Goal: Task Accomplishment & Management: Manage account settings

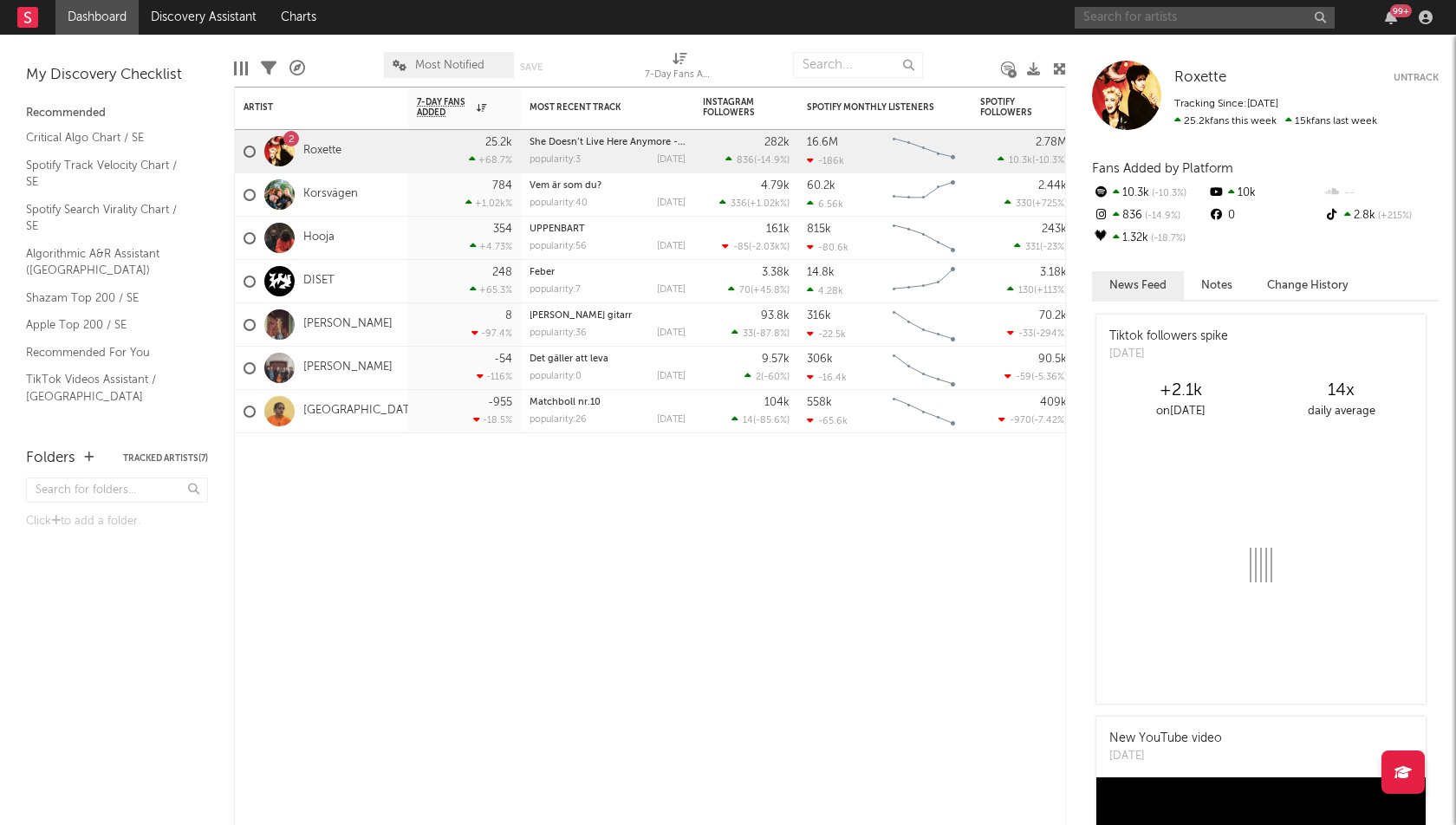
click at [1115, 15] on input "text" at bounding box center [1204, 17] width 260 height 22
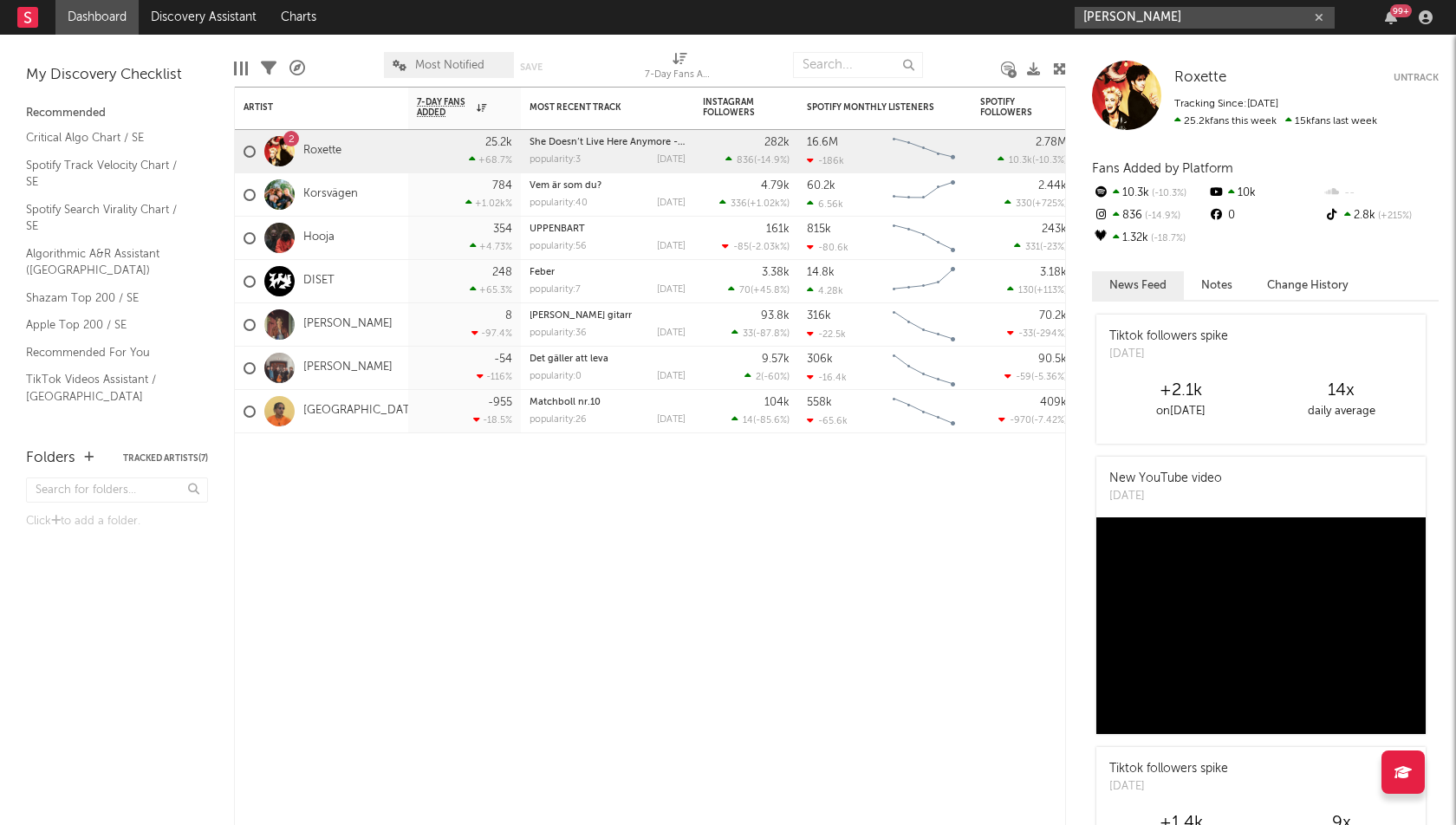
click at [1147, 17] on input "felicia" at bounding box center [1204, 17] width 260 height 22
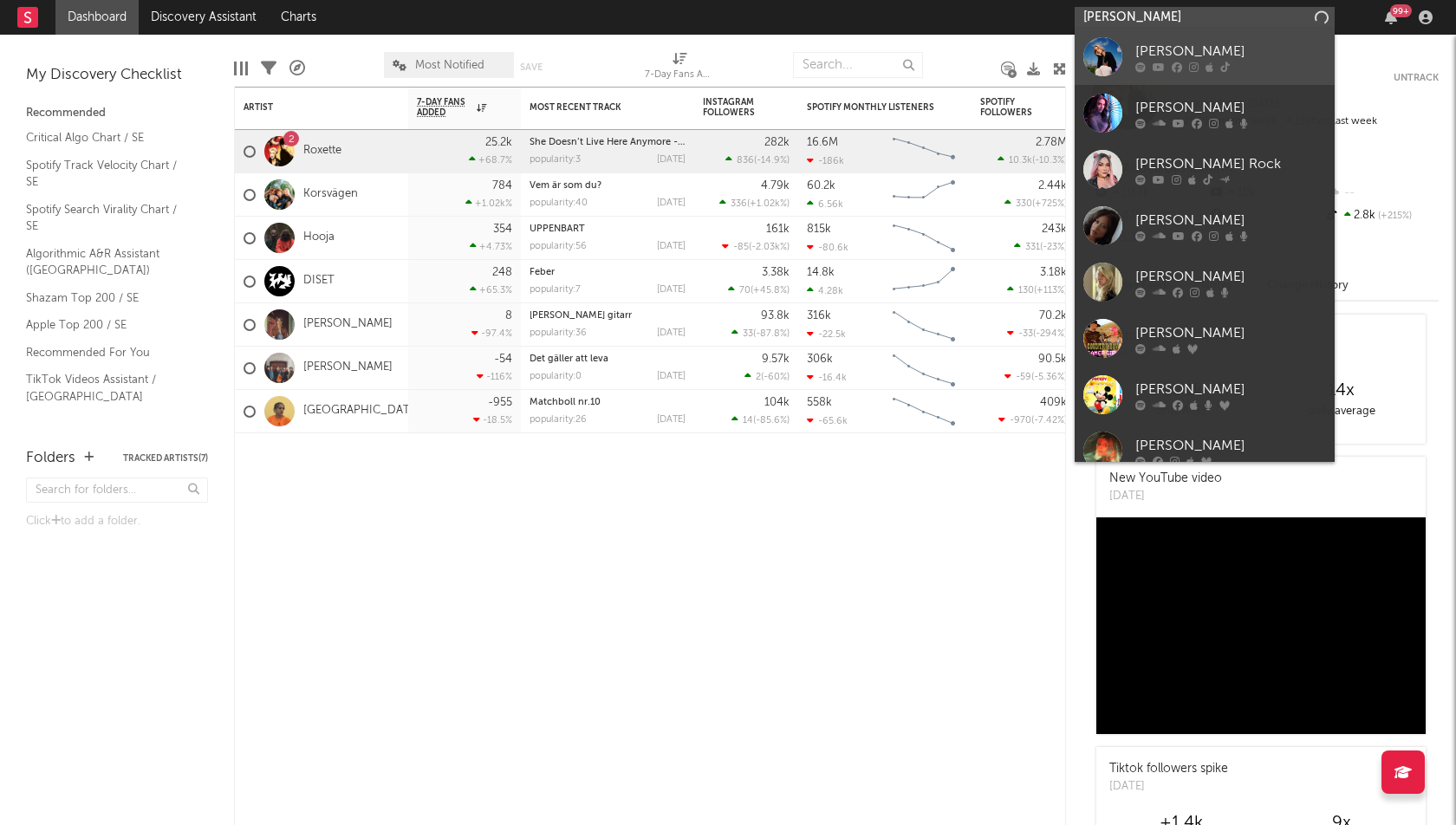
type input "felicia"
click at [1099, 20] on input "felicia" at bounding box center [1204, 17] width 260 height 22
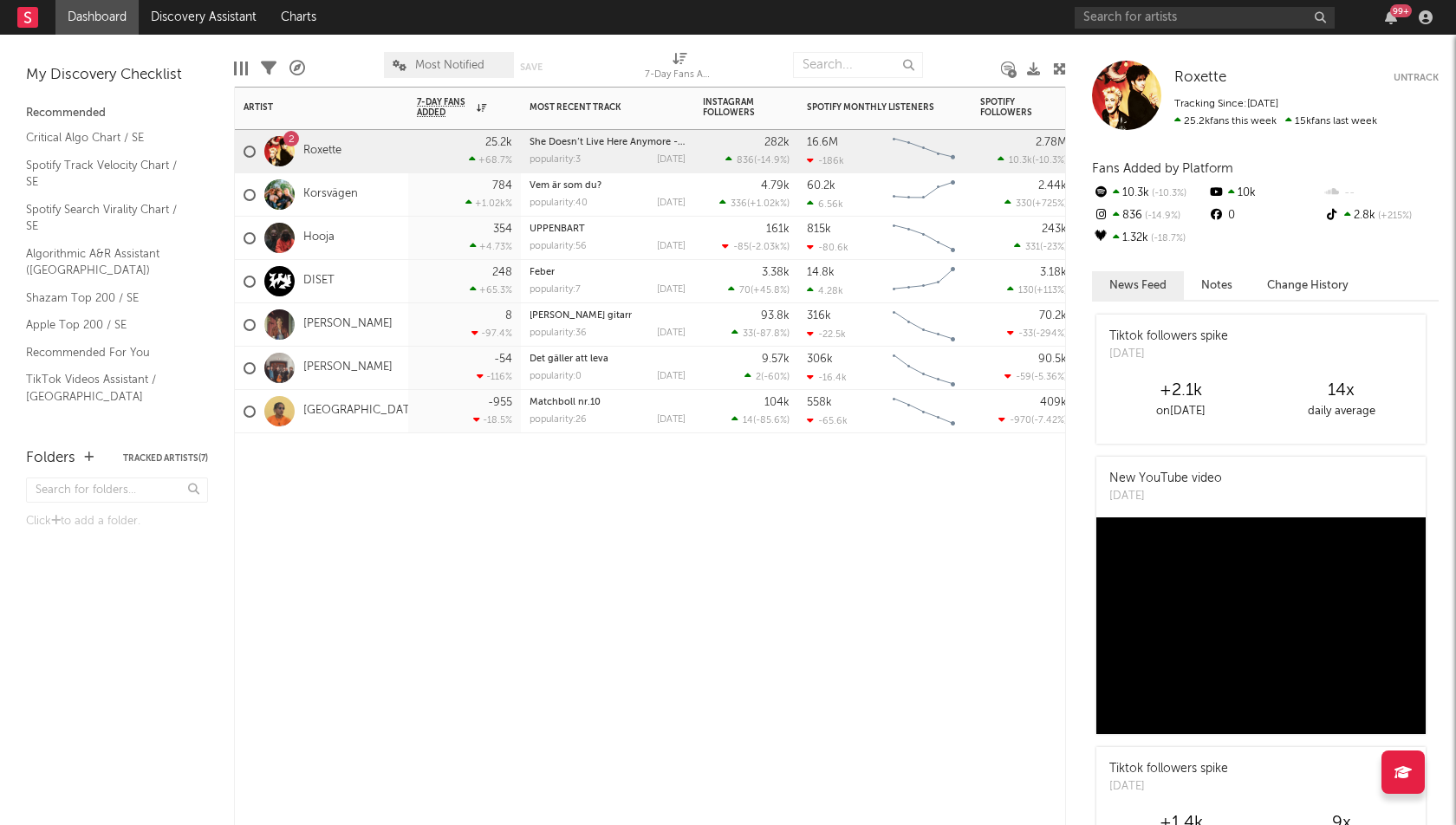
click at [243, 622] on div "Artist Notifications 7-Day Fans Added WoW % Change Most Recent Track Popularity…" at bounding box center [649, 456] width 832 height 738
click at [1096, 26] on input "text" at bounding box center [1204, 17] width 260 height 22
click at [442, 651] on div "Artist Notifications 7-Day Fans Added WoW % Change Most Recent Track Popularity…" at bounding box center [649, 456] width 832 height 738
click at [1386, 18] on icon "button" at bounding box center [1391, 17] width 12 height 14
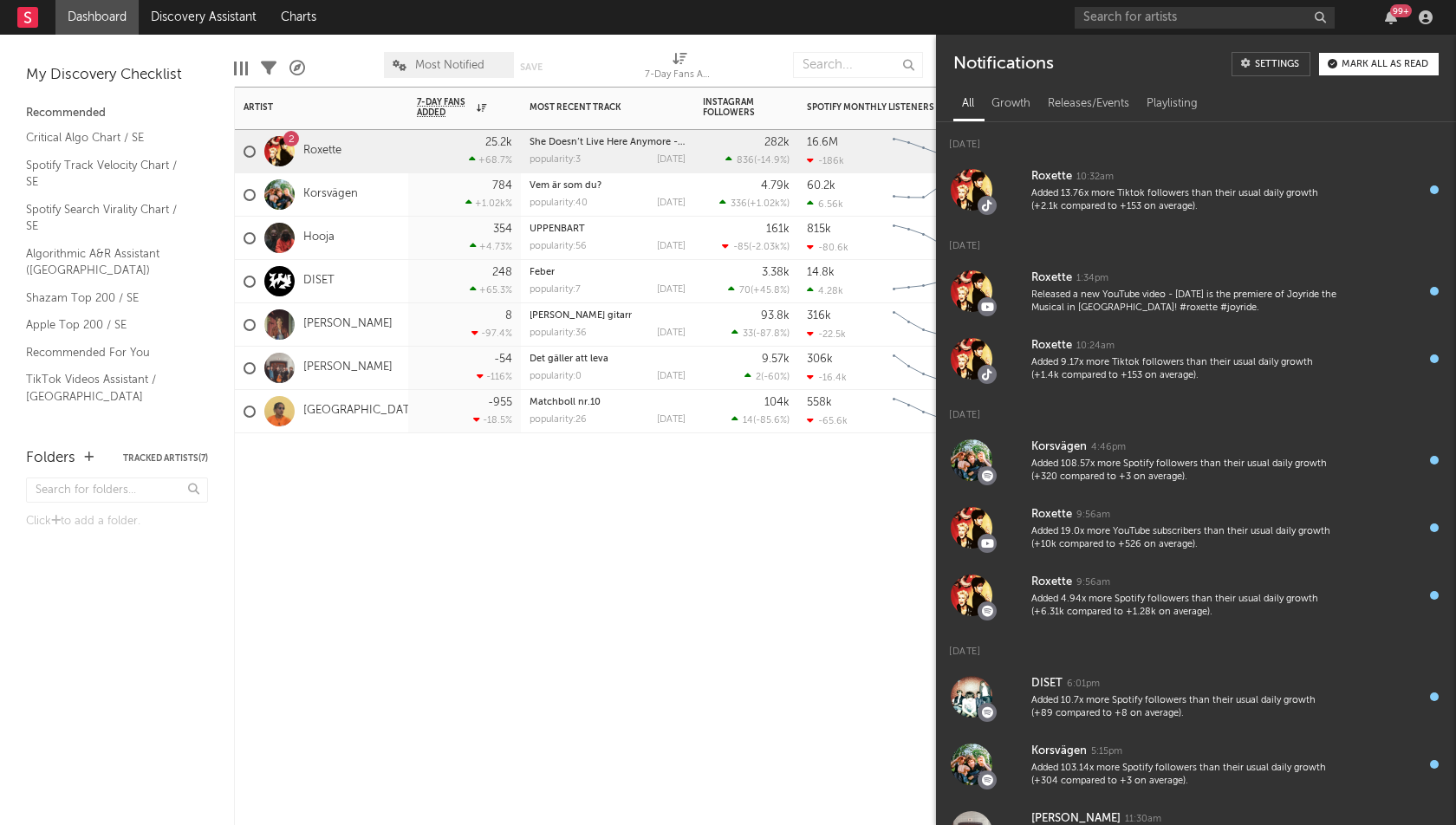
click at [503, 662] on div "Artist Notifications 7-Day Fans Added WoW % Change Most Recent Track Popularity…" at bounding box center [649, 456] width 832 height 738
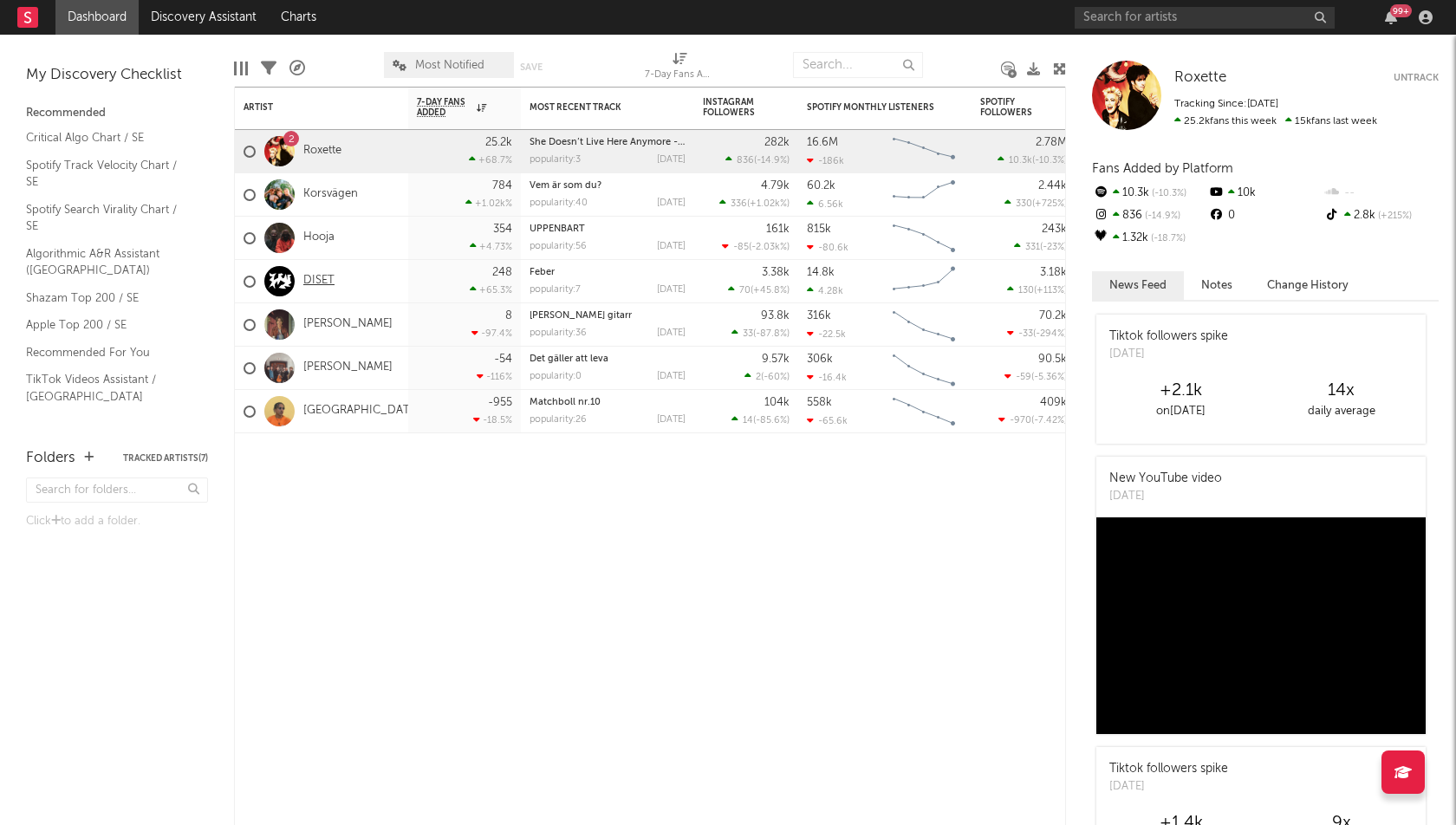
click at [318, 281] on link "DISET" at bounding box center [319, 281] width 31 height 15
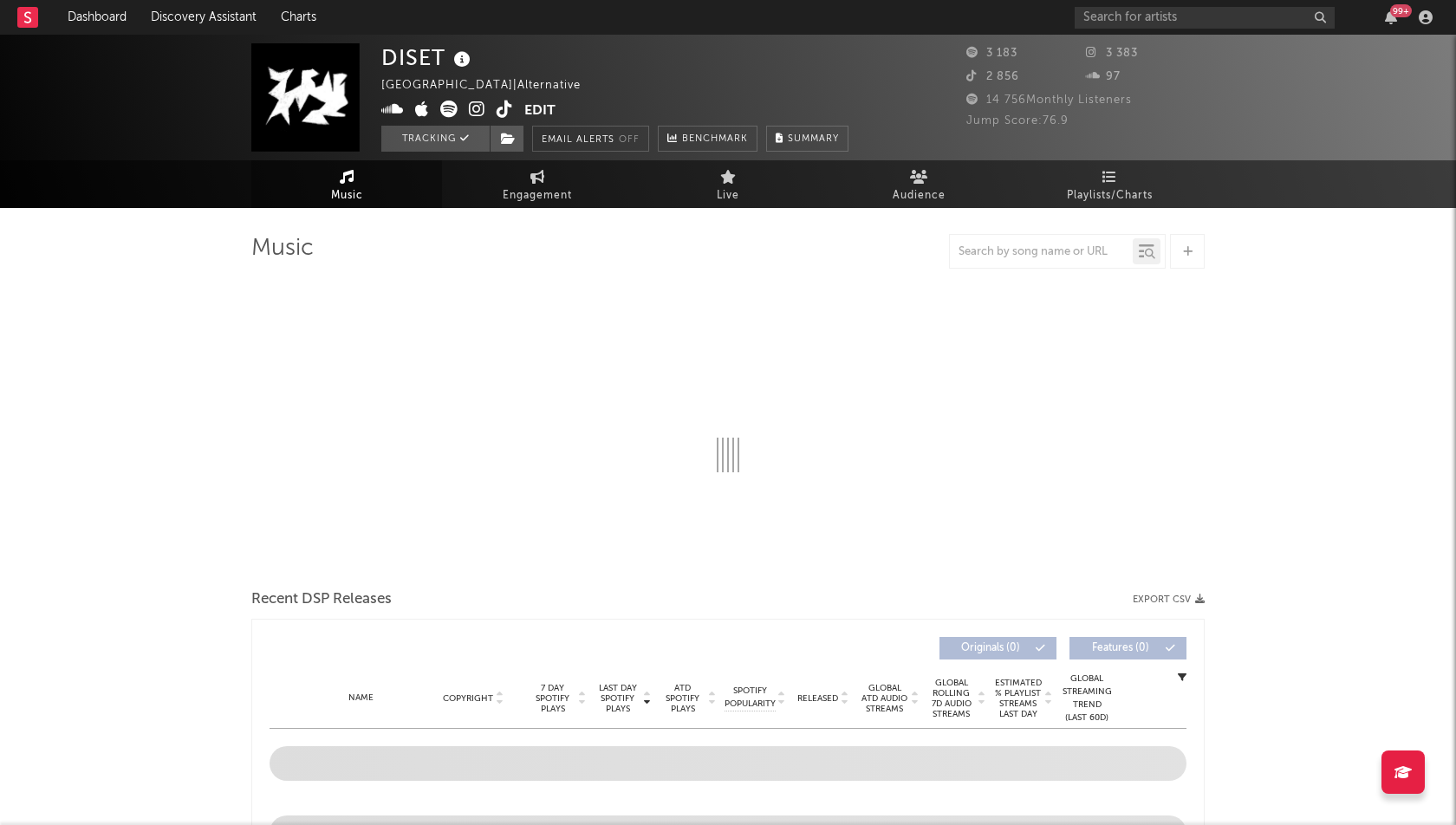
select select "6m"
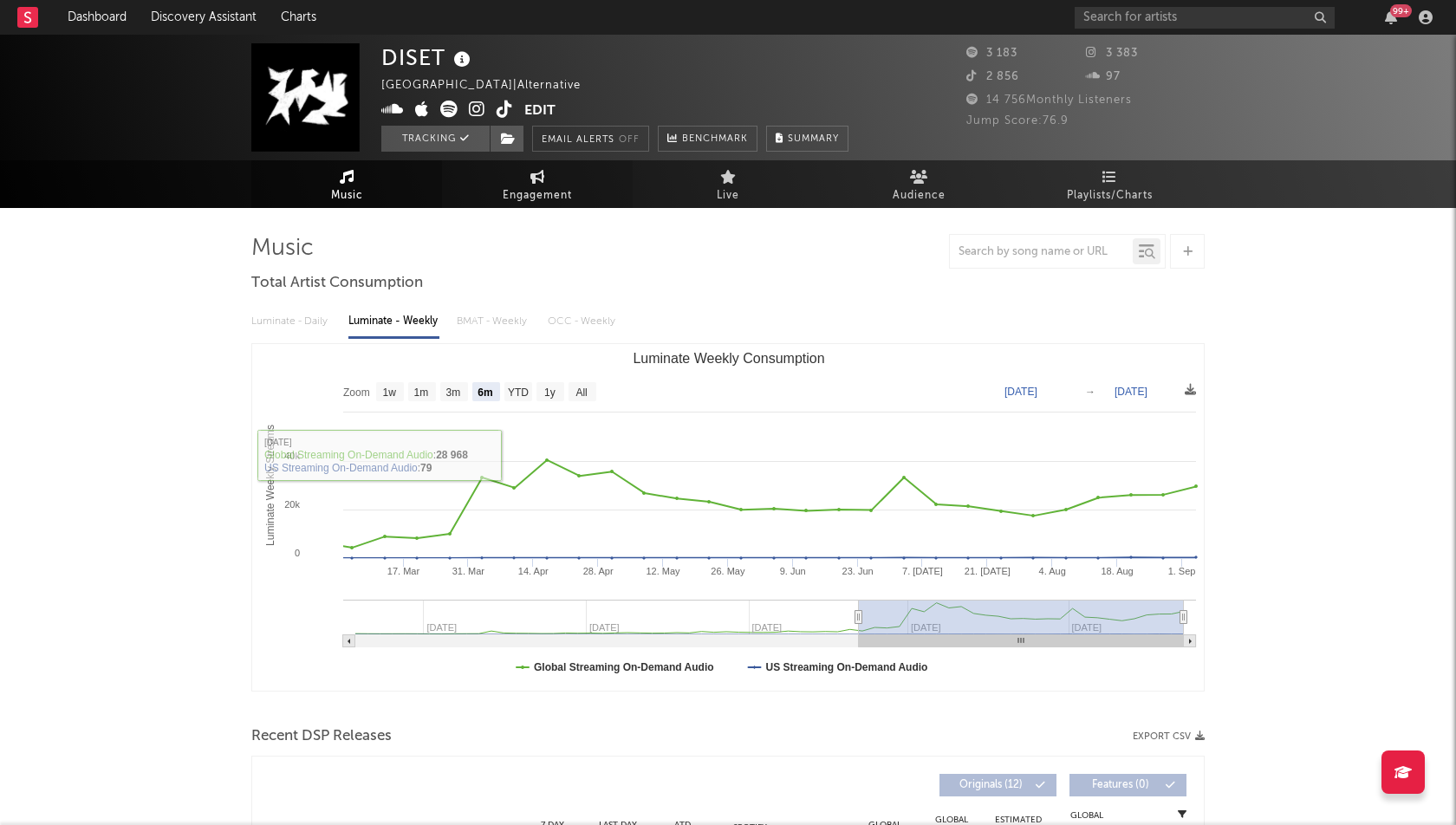
click at [550, 185] on span "Engagement" at bounding box center [537, 196] width 70 height 21
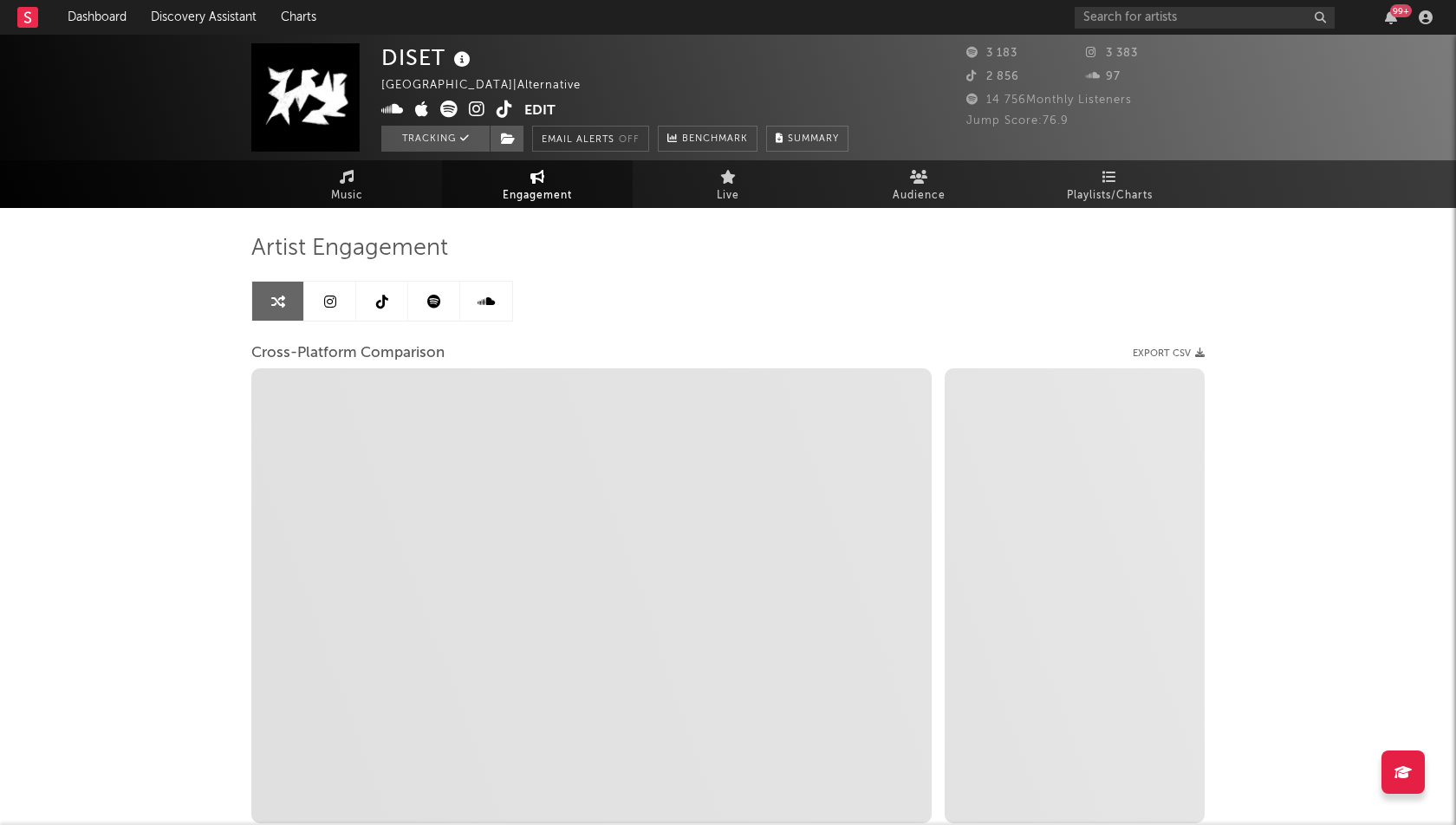
select select "1w"
select select "1m"
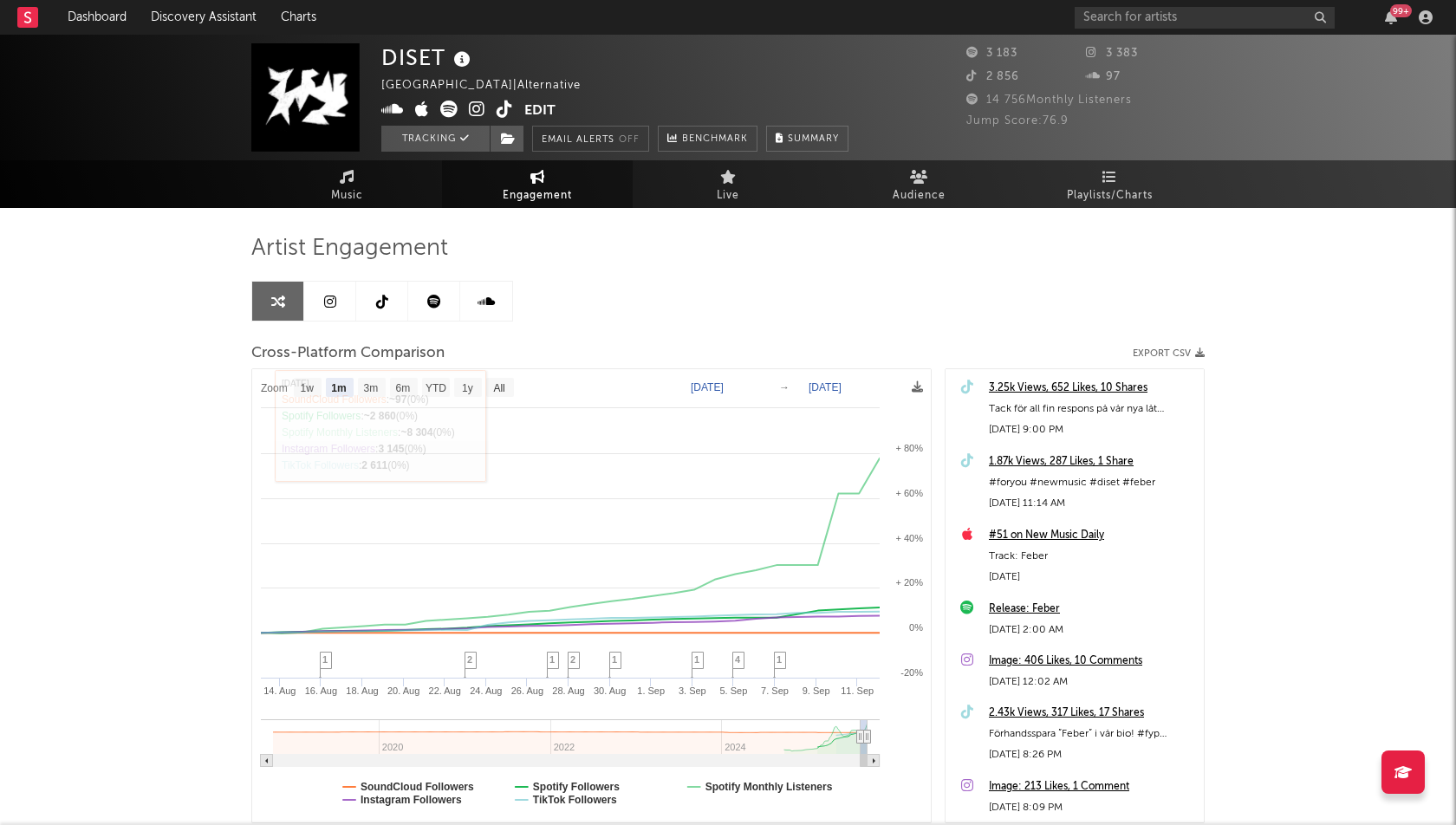
click at [86, 368] on div "DISET Sweden | Alternative Edit Tracking Email Alerts Off Benchmark Summary 3 1…" at bounding box center [728, 489] width 1456 height 910
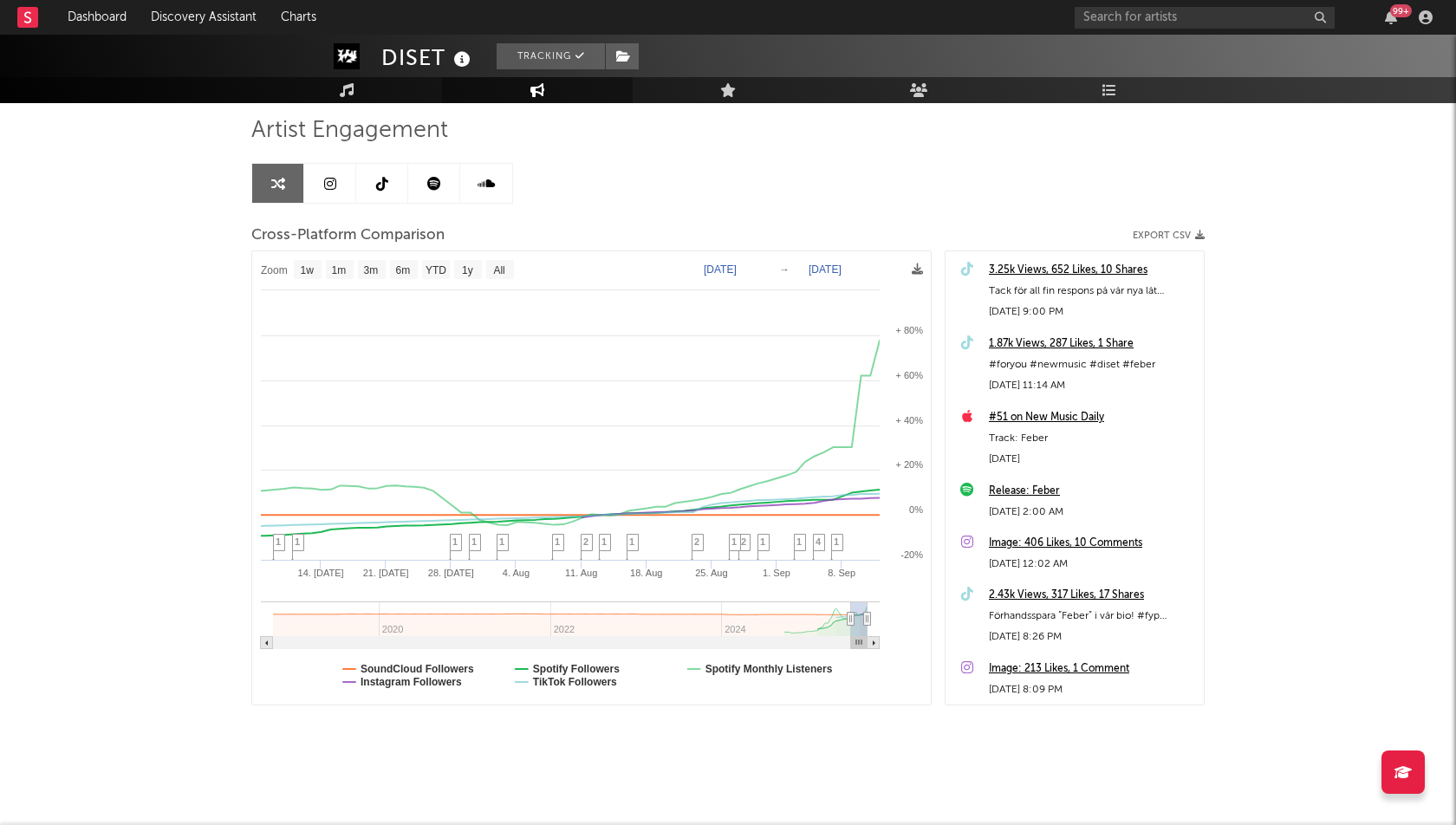
type input "2025-06-26"
select select "3m"
type input "2025-06-19"
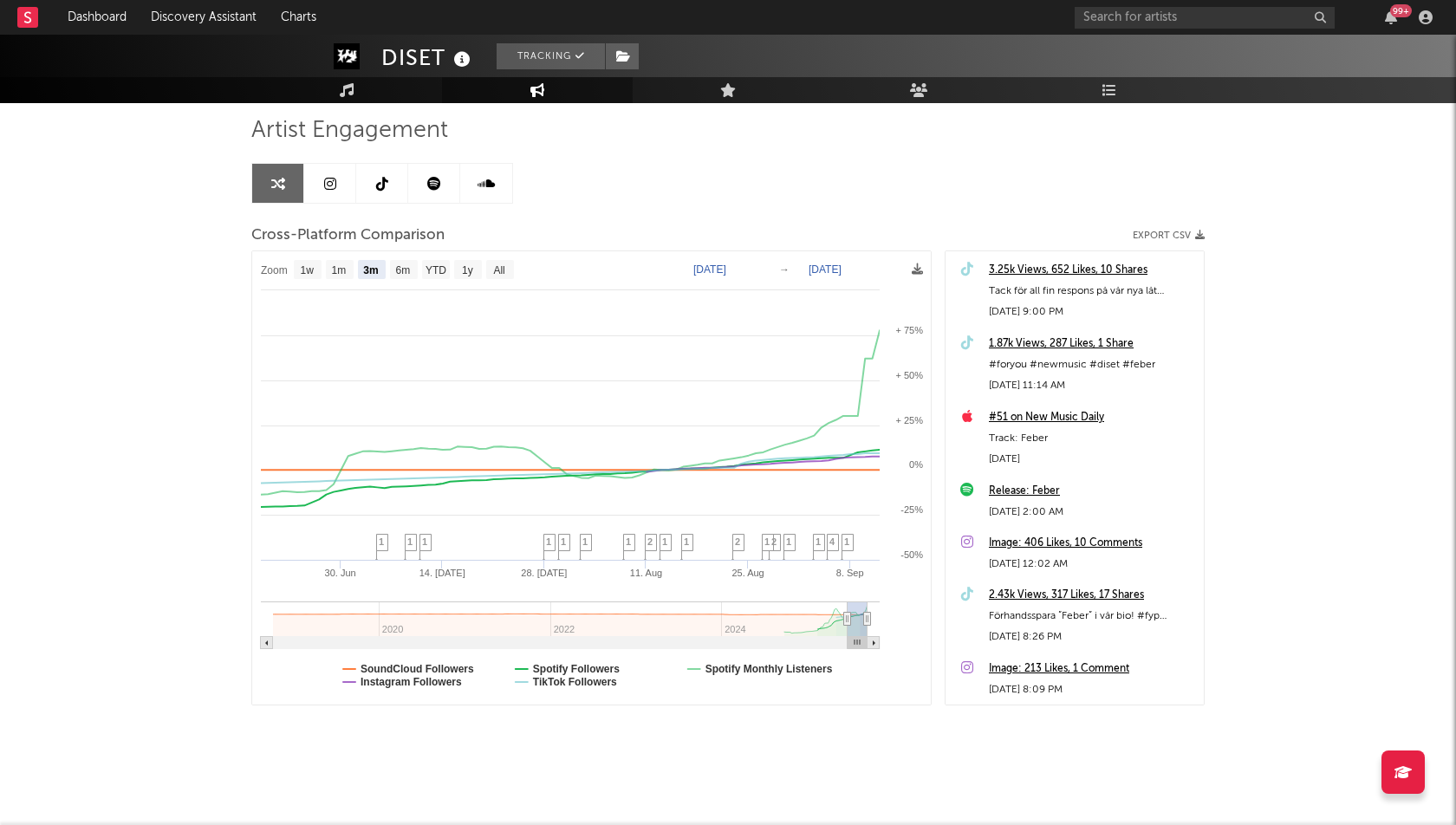
select select "3m"
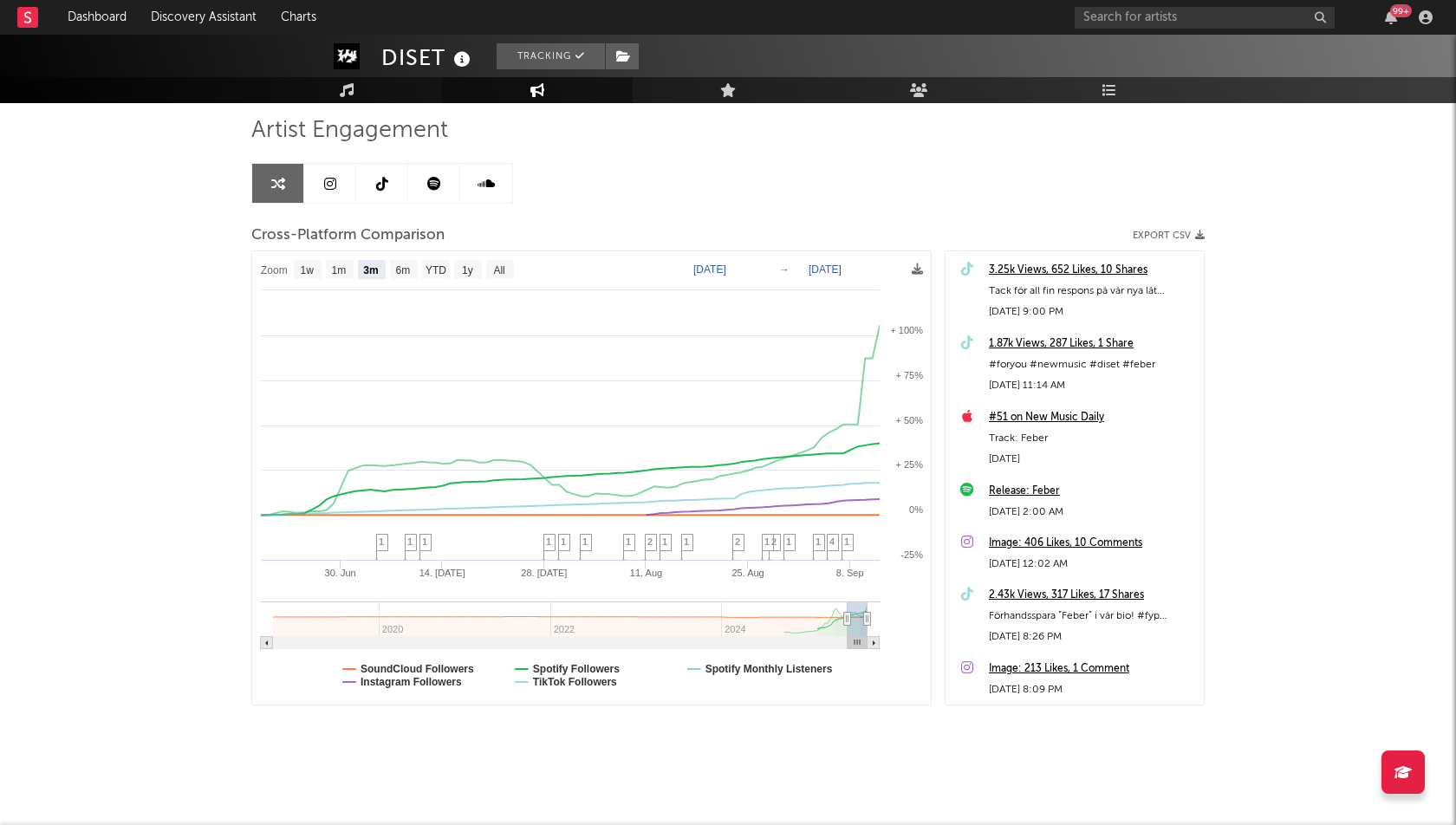
drag, startPoint x: 860, startPoint y: 613, endPoint x: 828, endPoint y: 613, distance: 32.0
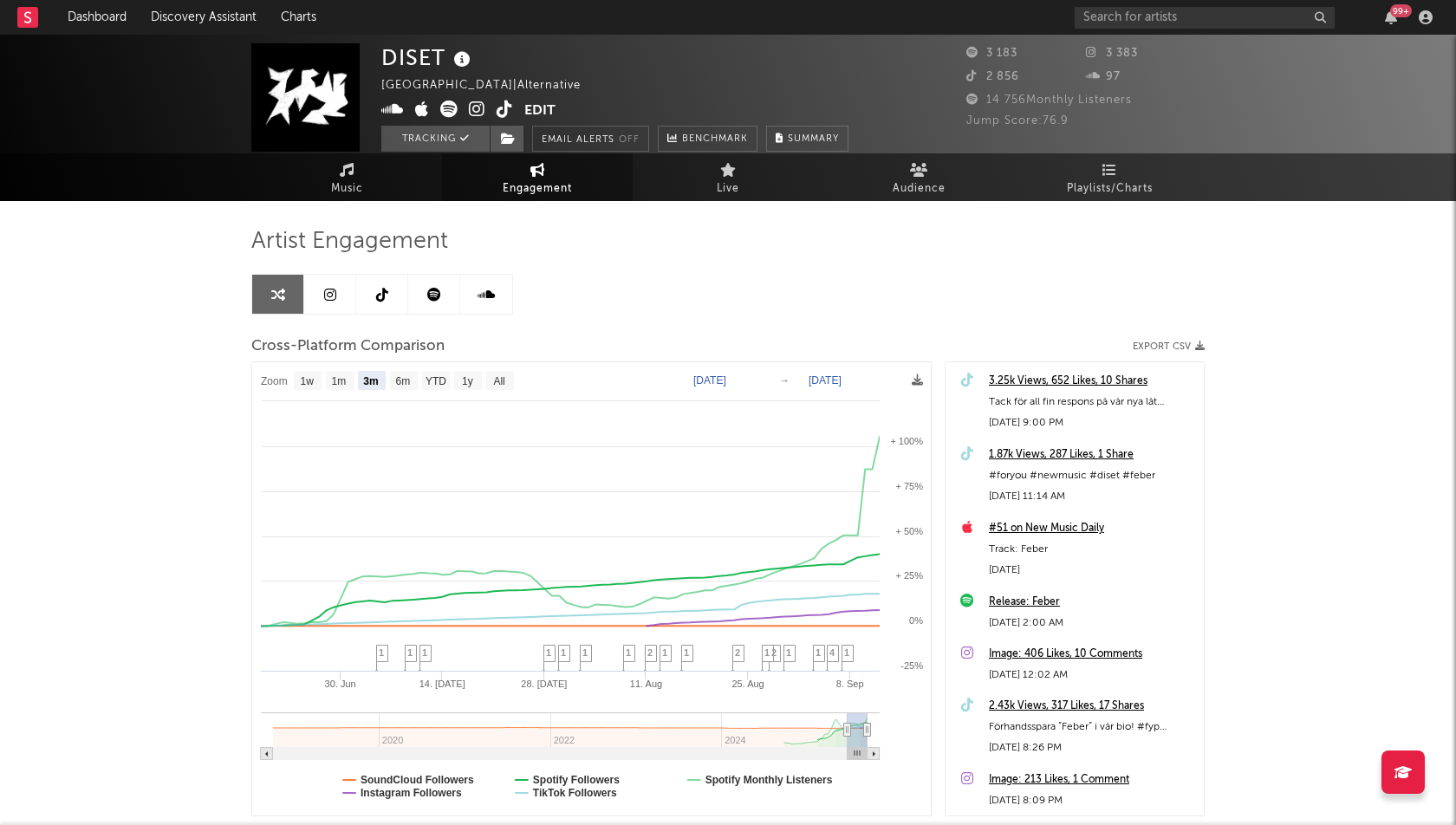
scroll to position [0, 0]
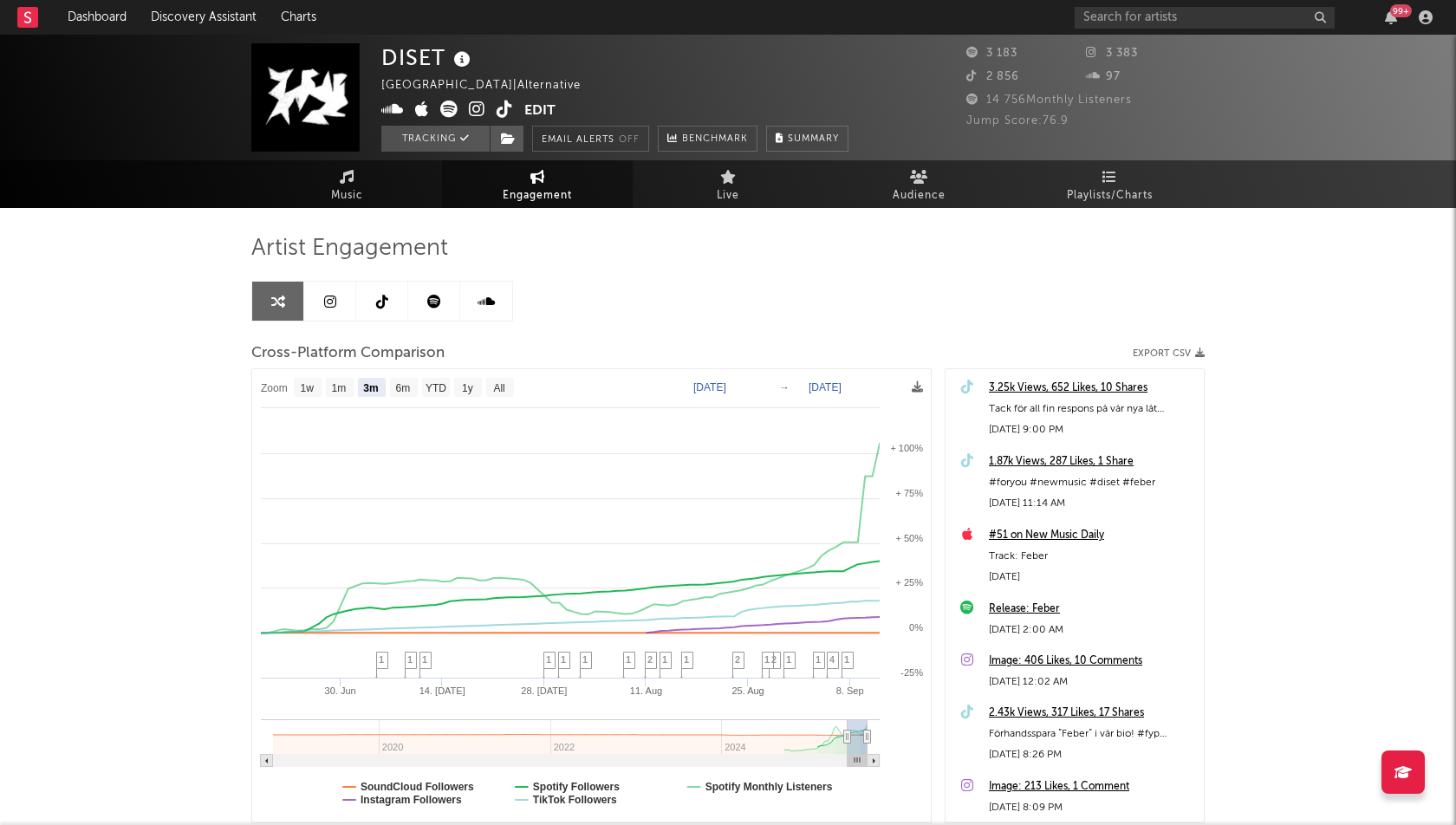
click at [1406, 7] on div "99 +" at bounding box center [1400, 10] width 22 height 13
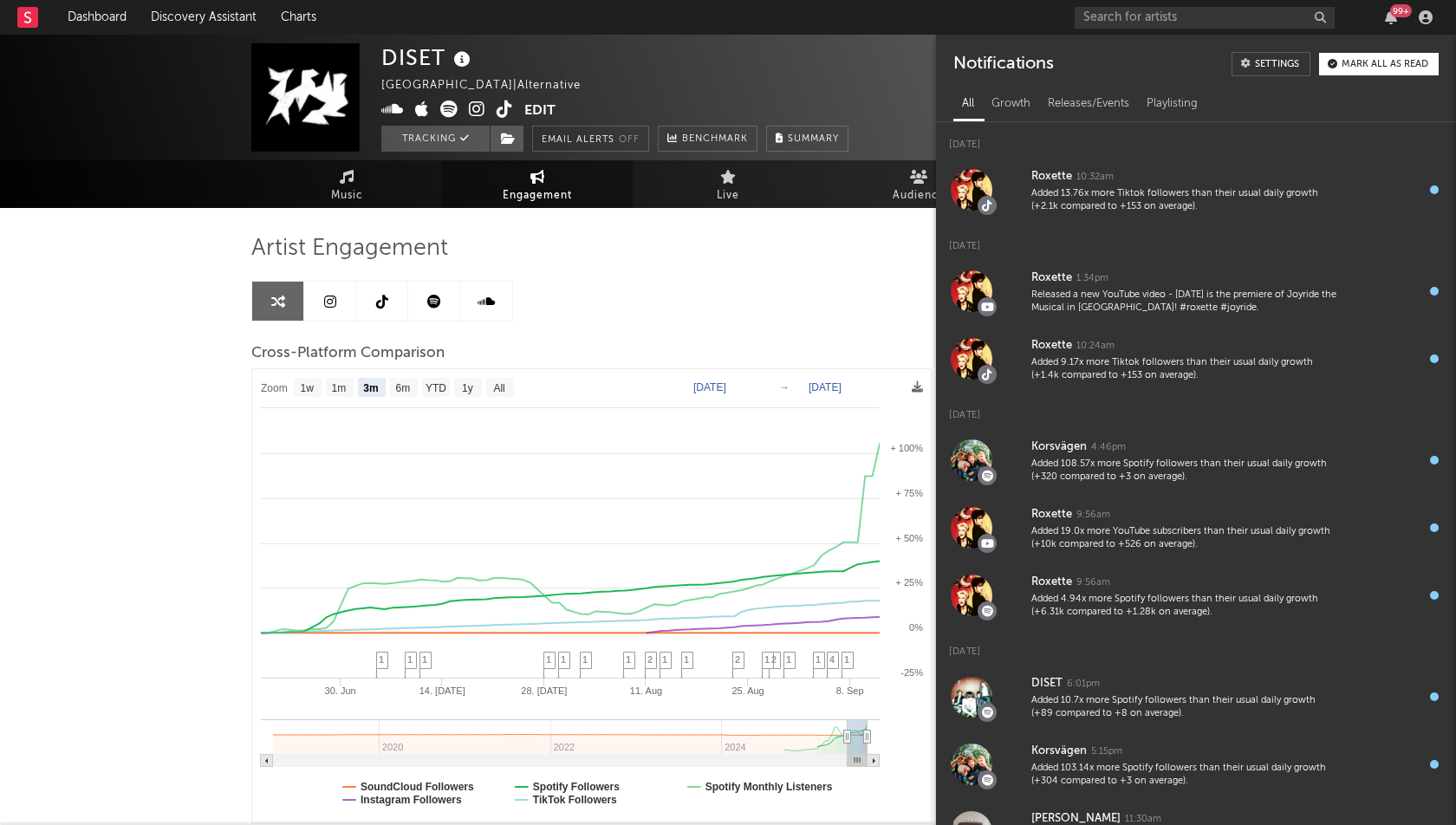
click at [89, 471] on div "DISET Sweden | Alternative Edit Tracking Email Alerts Off Benchmark Summary 3 1…" at bounding box center [728, 489] width 1456 height 910
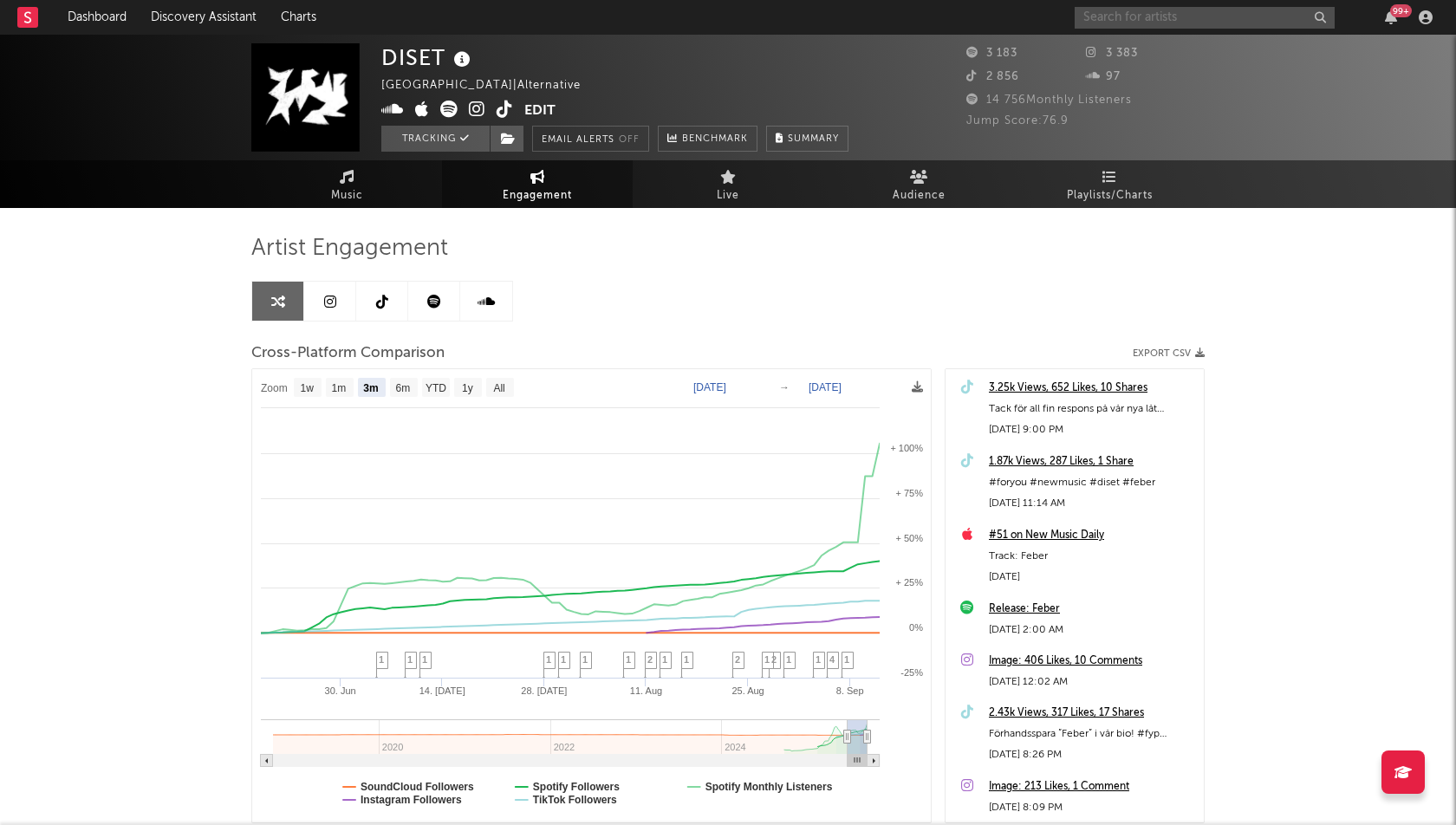
click at [1144, 11] on input "text" at bounding box center [1204, 17] width 260 height 22
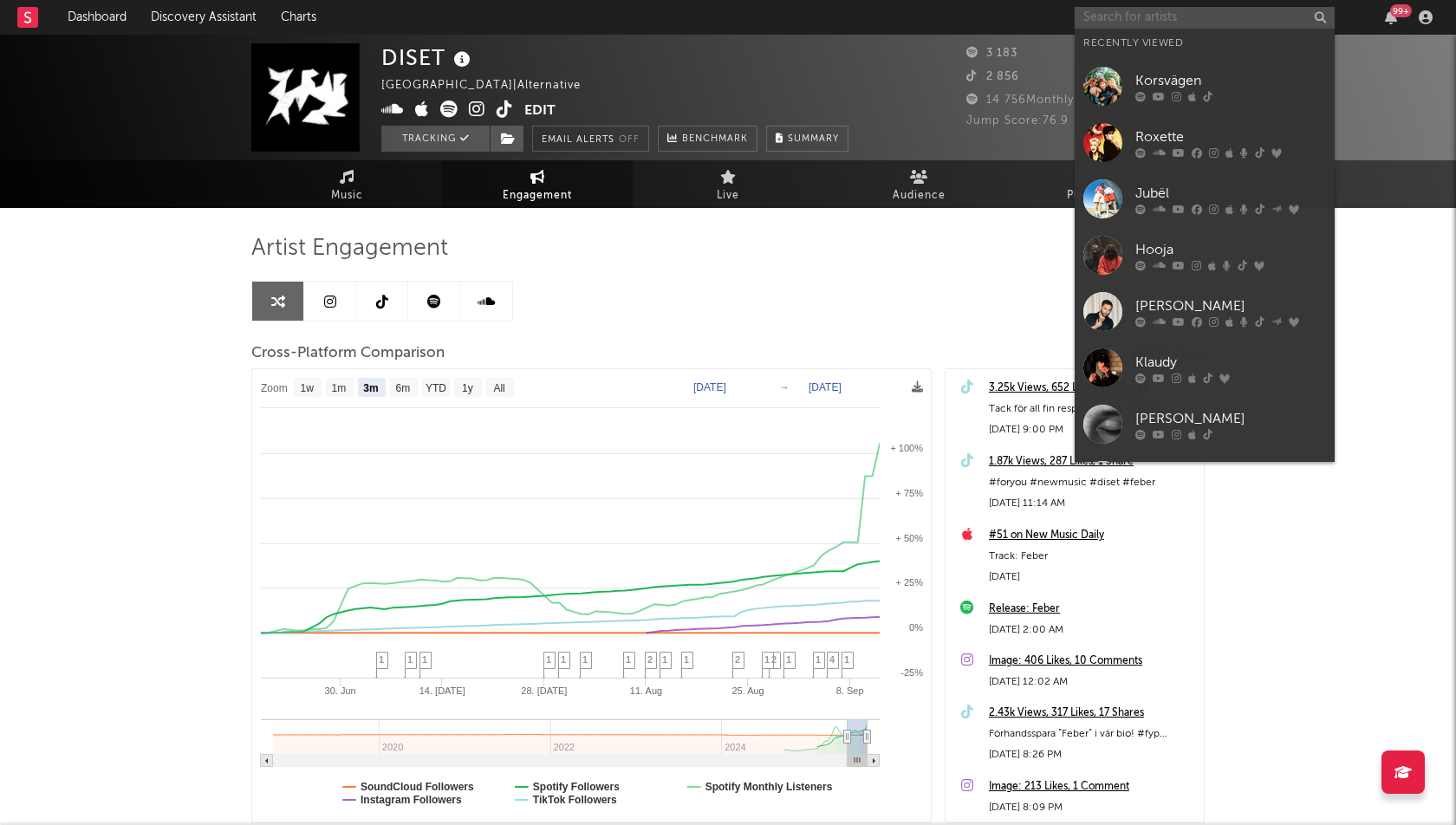
click at [1144, 11] on input "text" at bounding box center [1204, 17] width 260 height 22
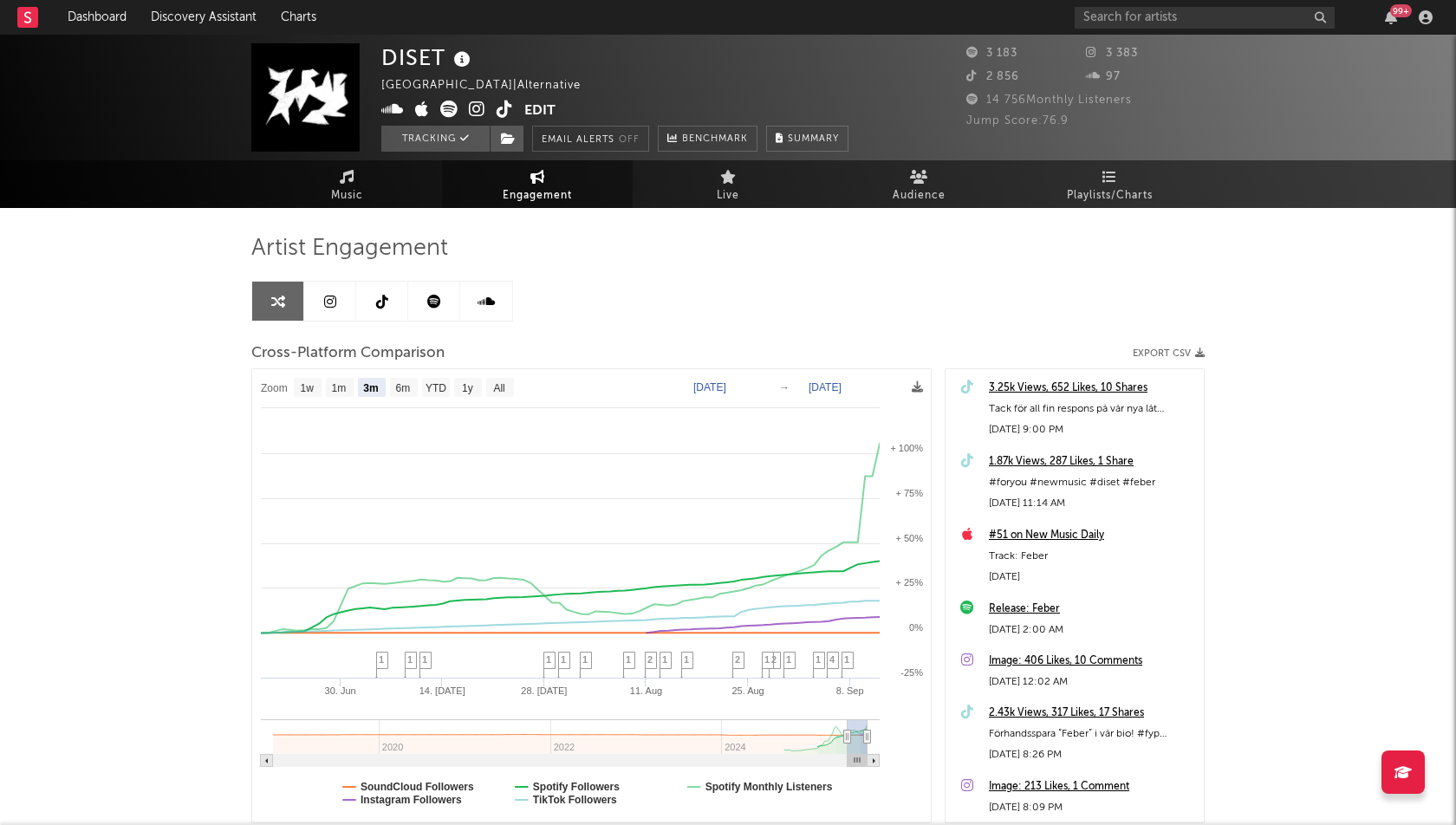
click at [26, 12] on icon at bounding box center [28, 17] width 7 height 11
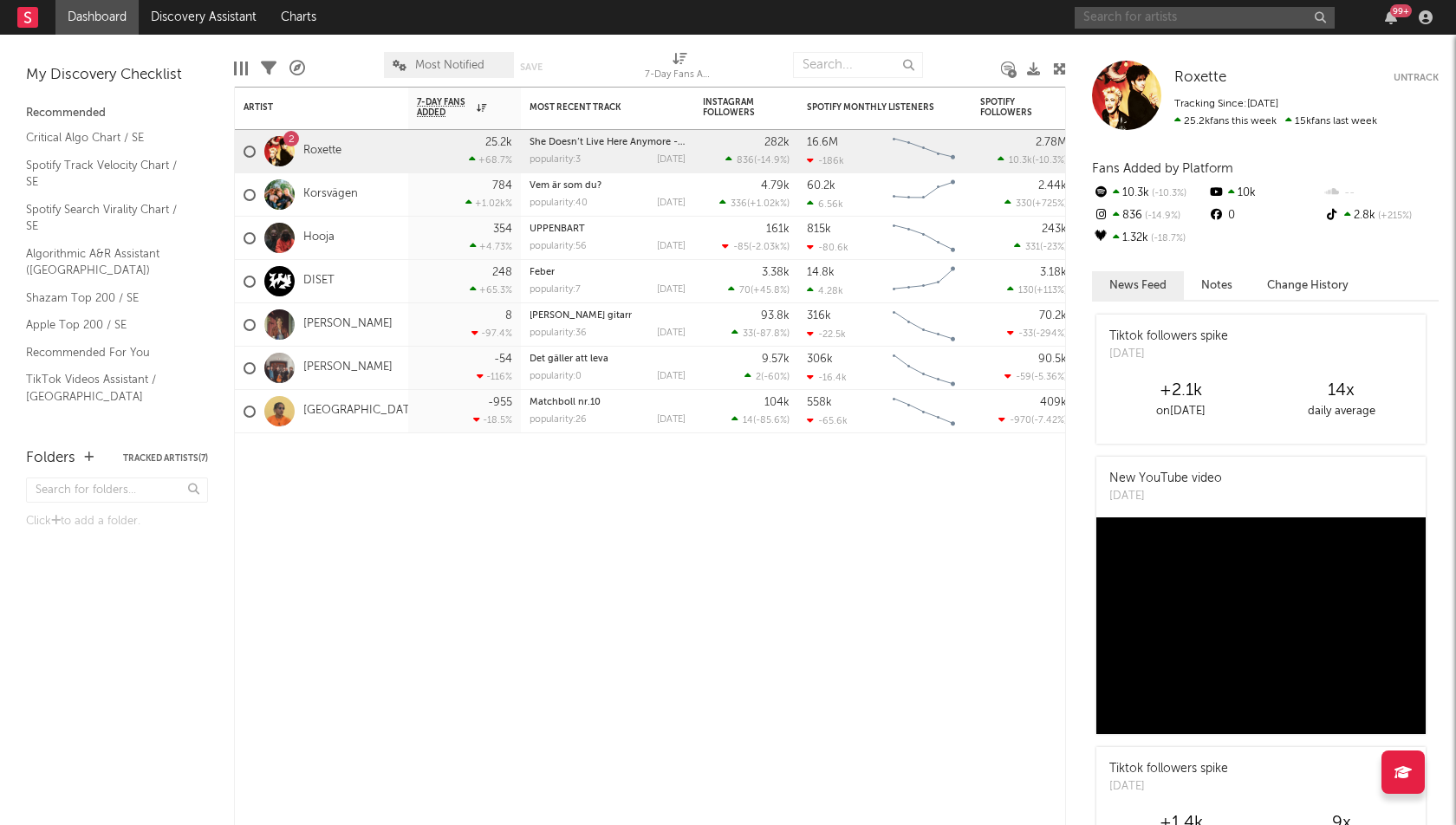
click at [1140, 14] on input "text" at bounding box center [1204, 17] width 260 height 22
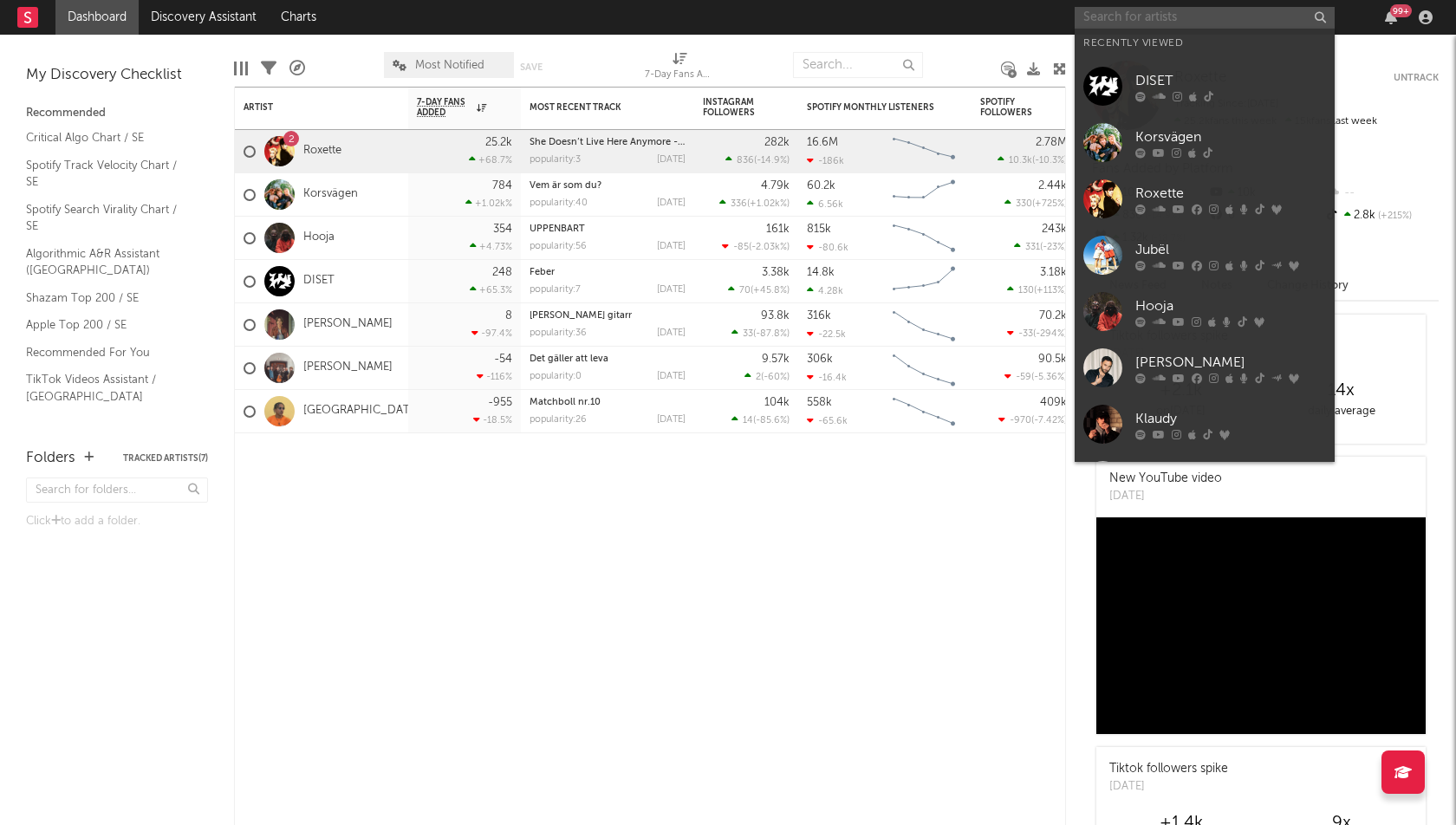
paste input "https://open.spotify.com/track/1xAin9ZROnANQevRN8wul3?si=e7ec69972d0d4c40"
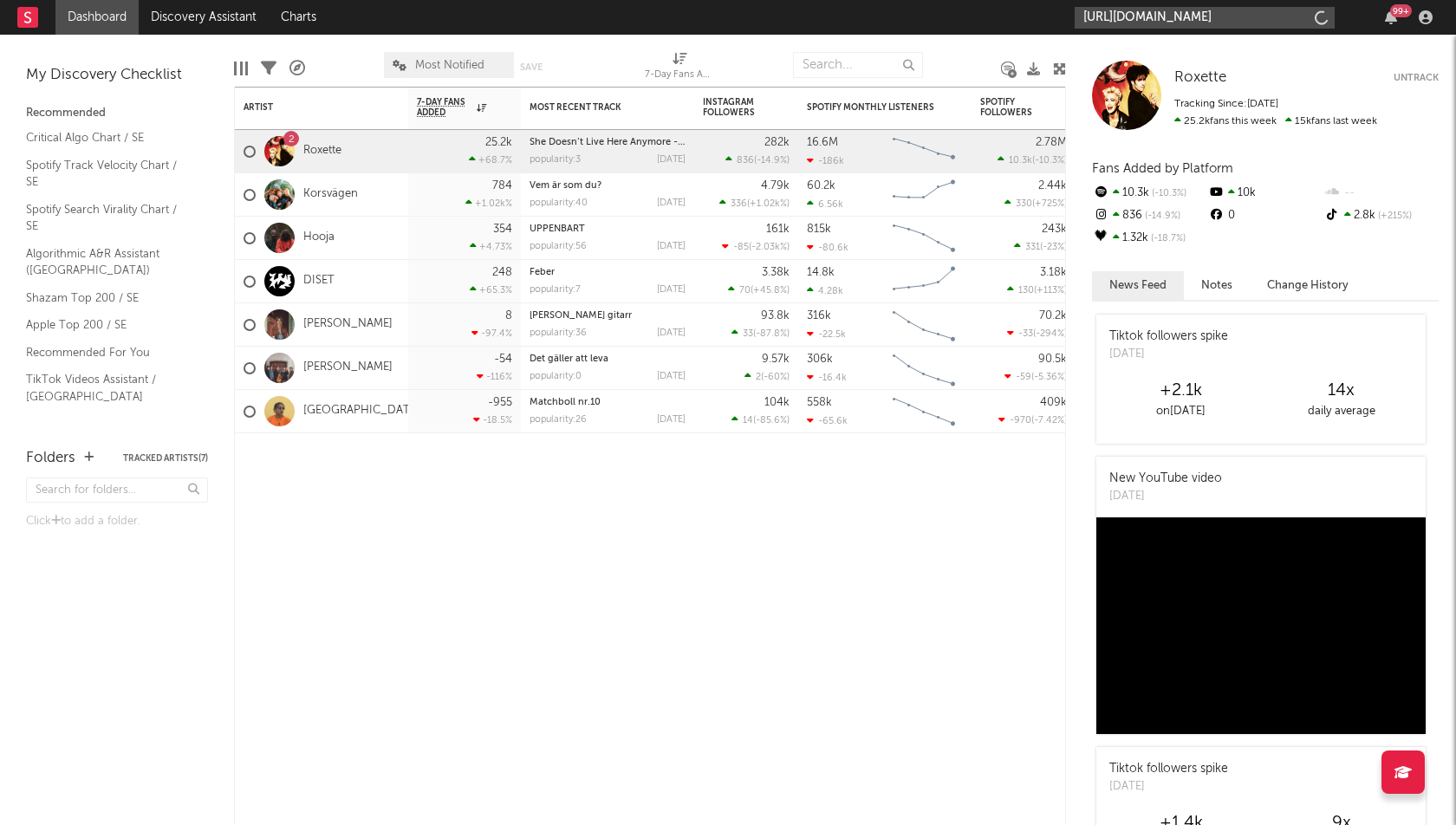
scroll to position [0, 244]
type input "https://open.spotify.com/track/1xAin9ZROnANQevRN8wul3?si=e7ec69972d0d4c40"
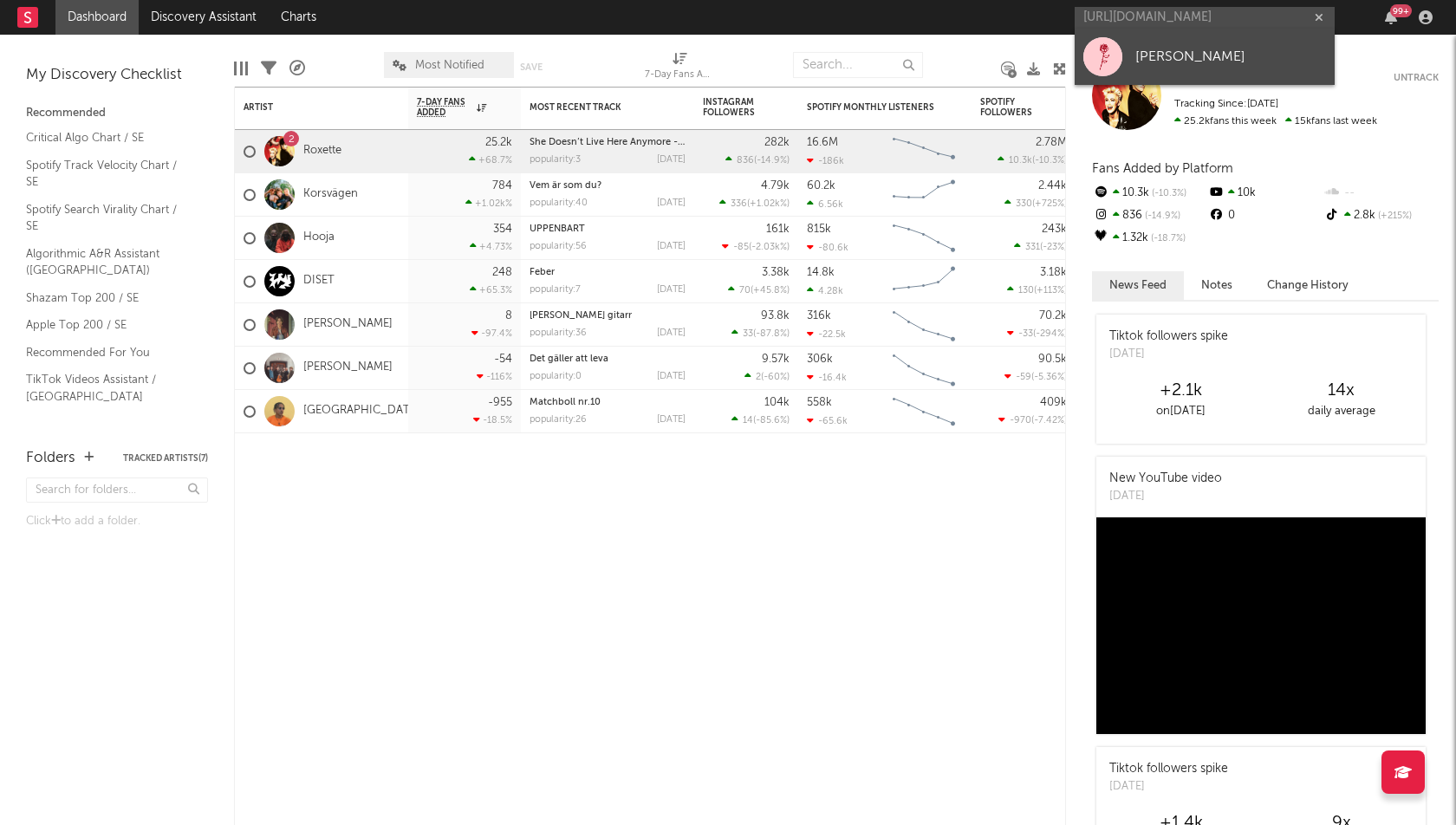
click at [1135, 55] on div "FELICIA" at bounding box center [1230, 57] width 190 height 21
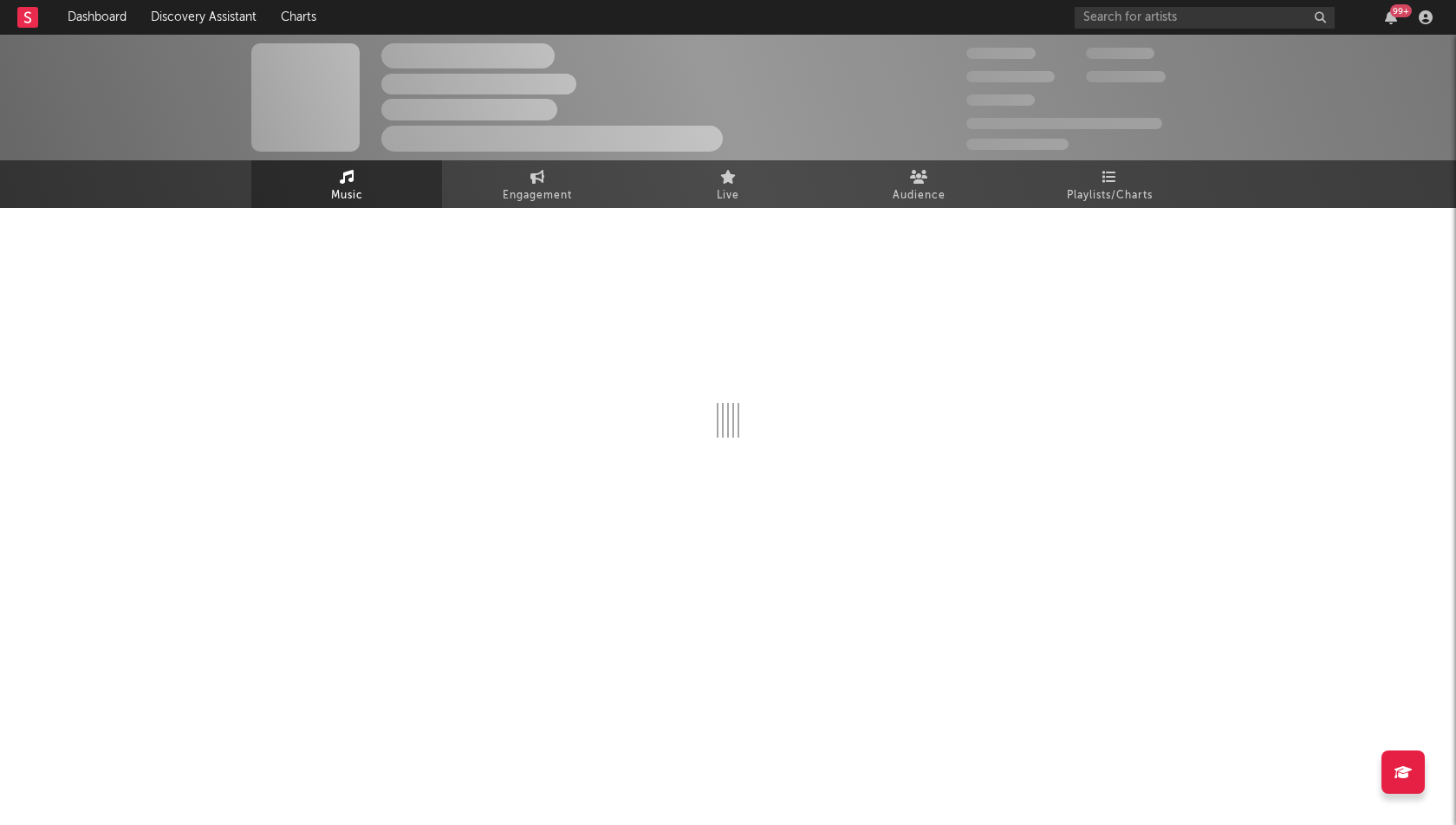
select select "1w"
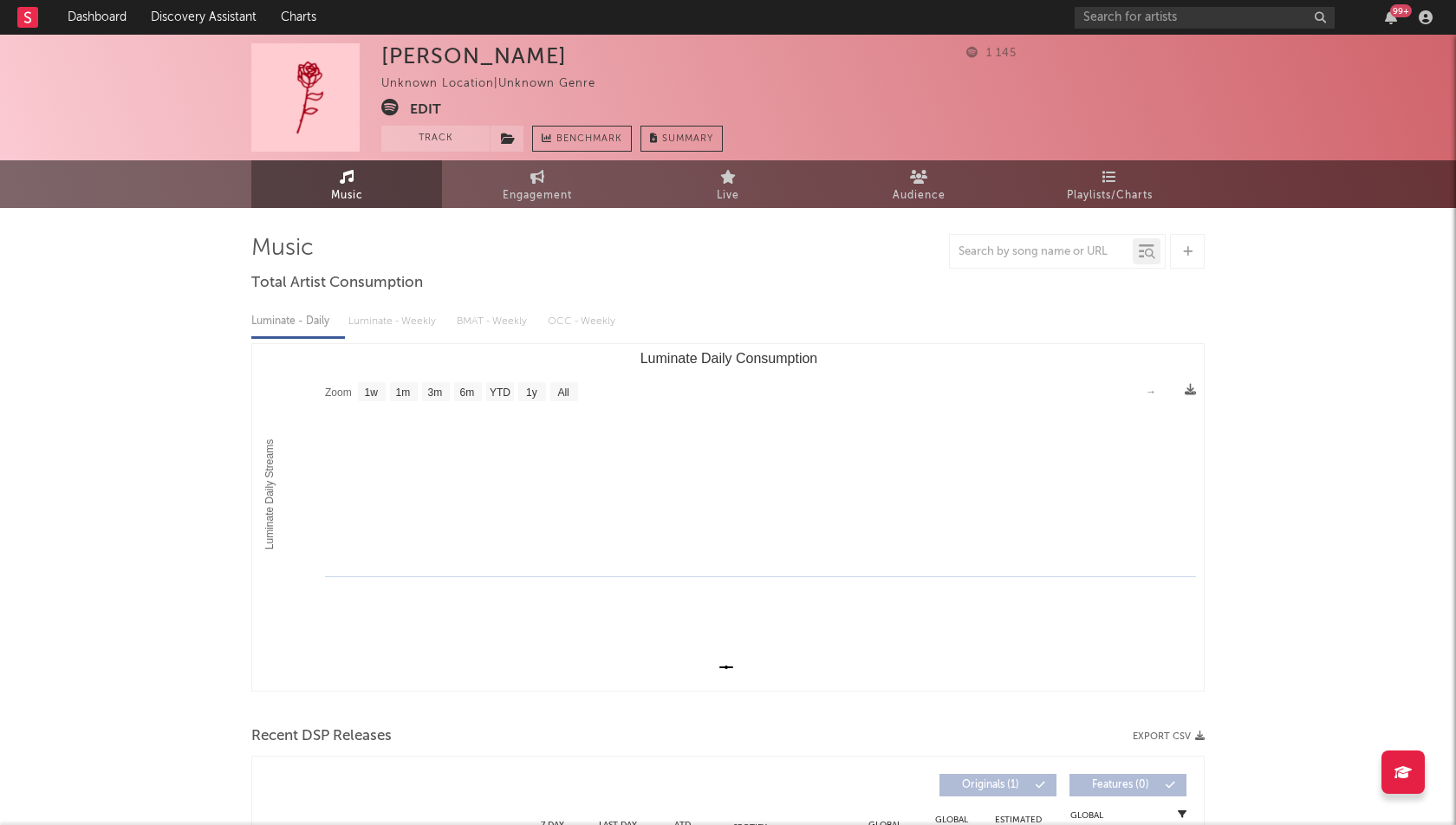
click at [415, 103] on button "Edit" at bounding box center [426, 110] width 31 height 22
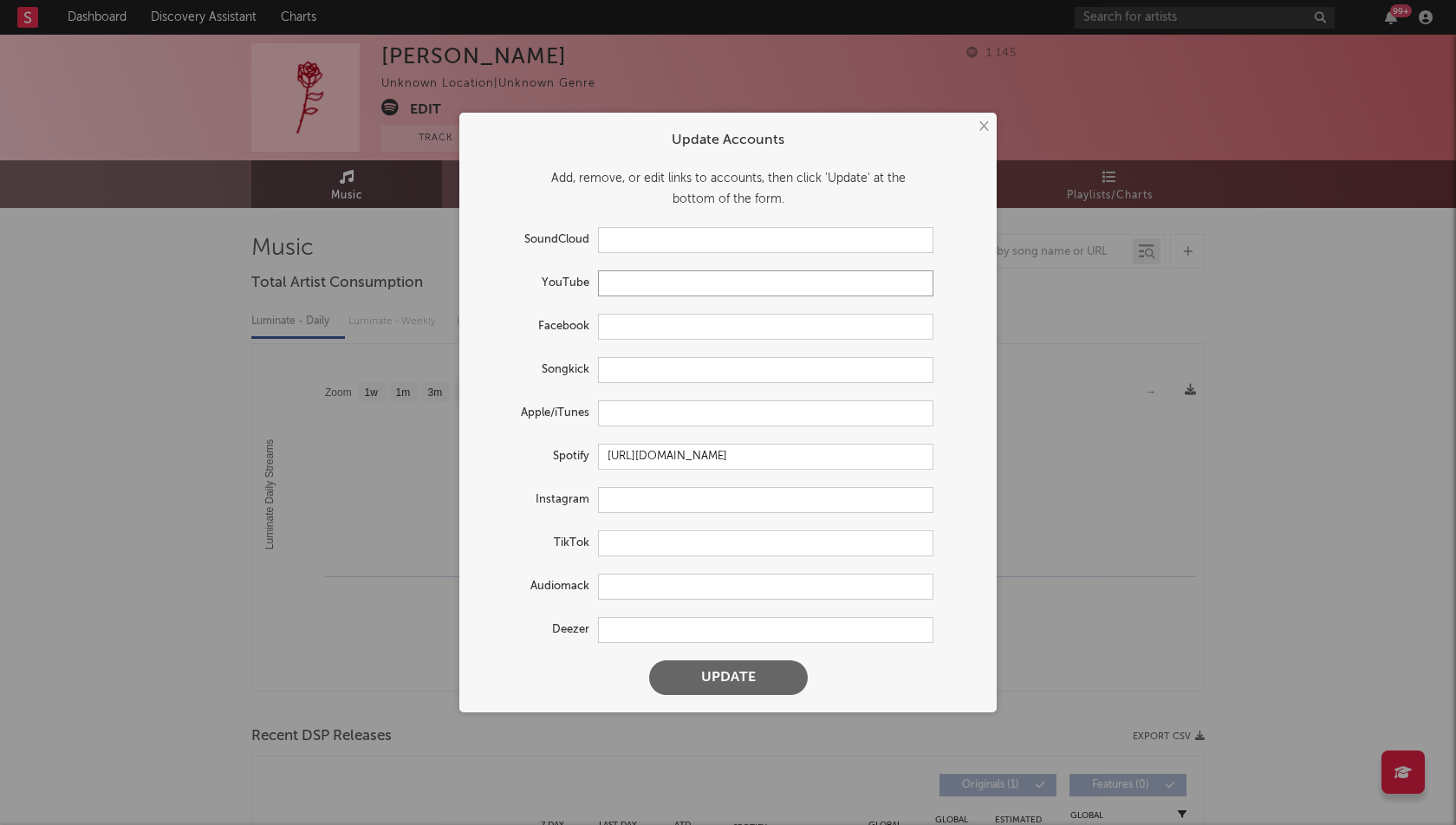
click at [669, 284] on input "text" at bounding box center [766, 283] width 336 height 26
click at [618, 496] on input "text" at bounding box center [766, 500] width 336 height 26
paste input "https://www.instagram.com/f.officiiall/"
type input "https://www.instagram.com/f.officiiall/"
click at [640, 542] on input "text" at bounding box center [766, 543] width 336 height 26
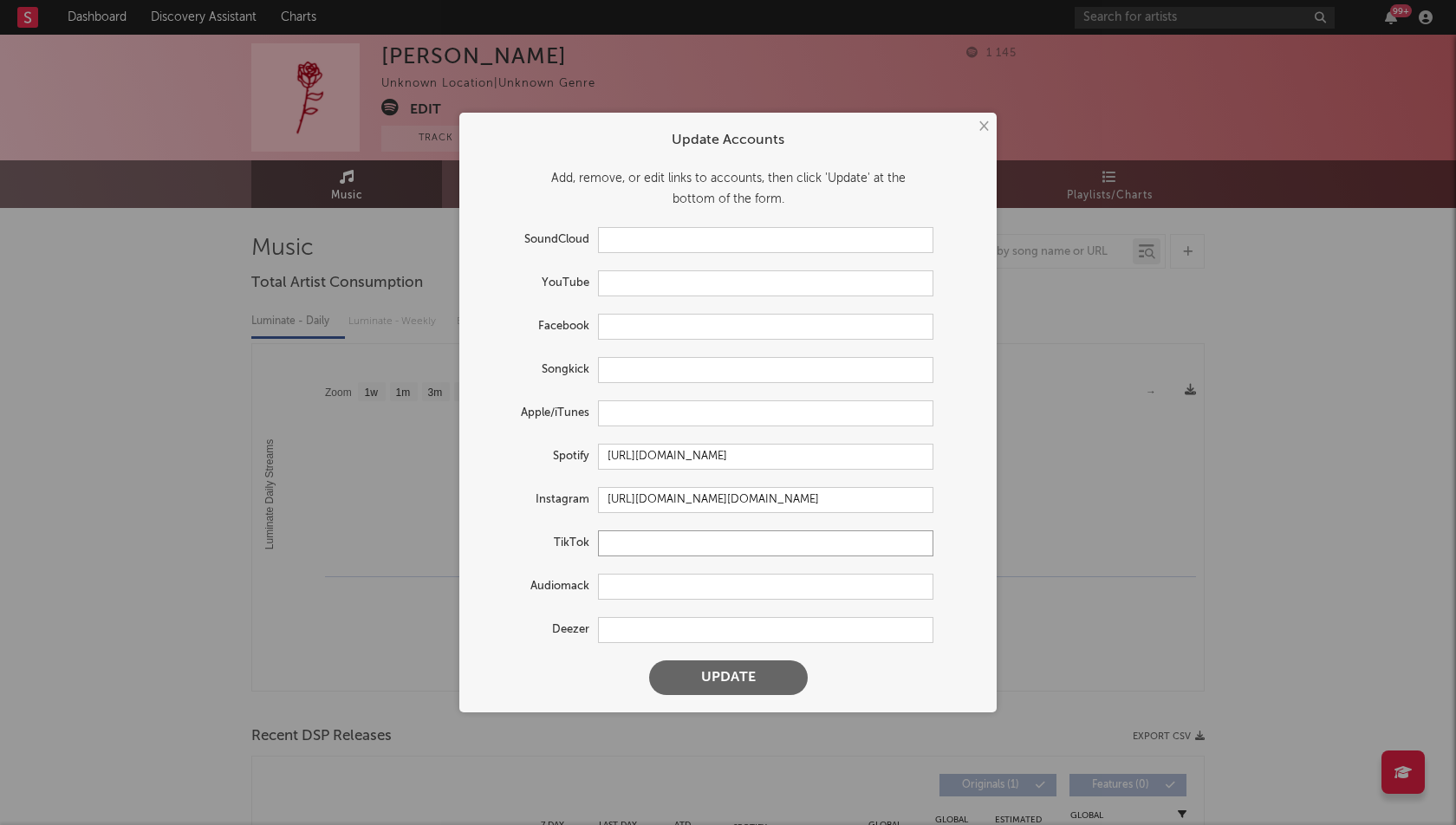
paste input "https://www.tiktok.com/@f.officiial?lang=sv-SE"
type input "https://www.tiktok.com/@f.officiial?lang=sv-SE"
click at [630, 239] on input "text" at bounding box center [766, 240] width 336 height 26
click at [733, 668] on button "Update" at bounding box center [728, 678] width 158 height 35
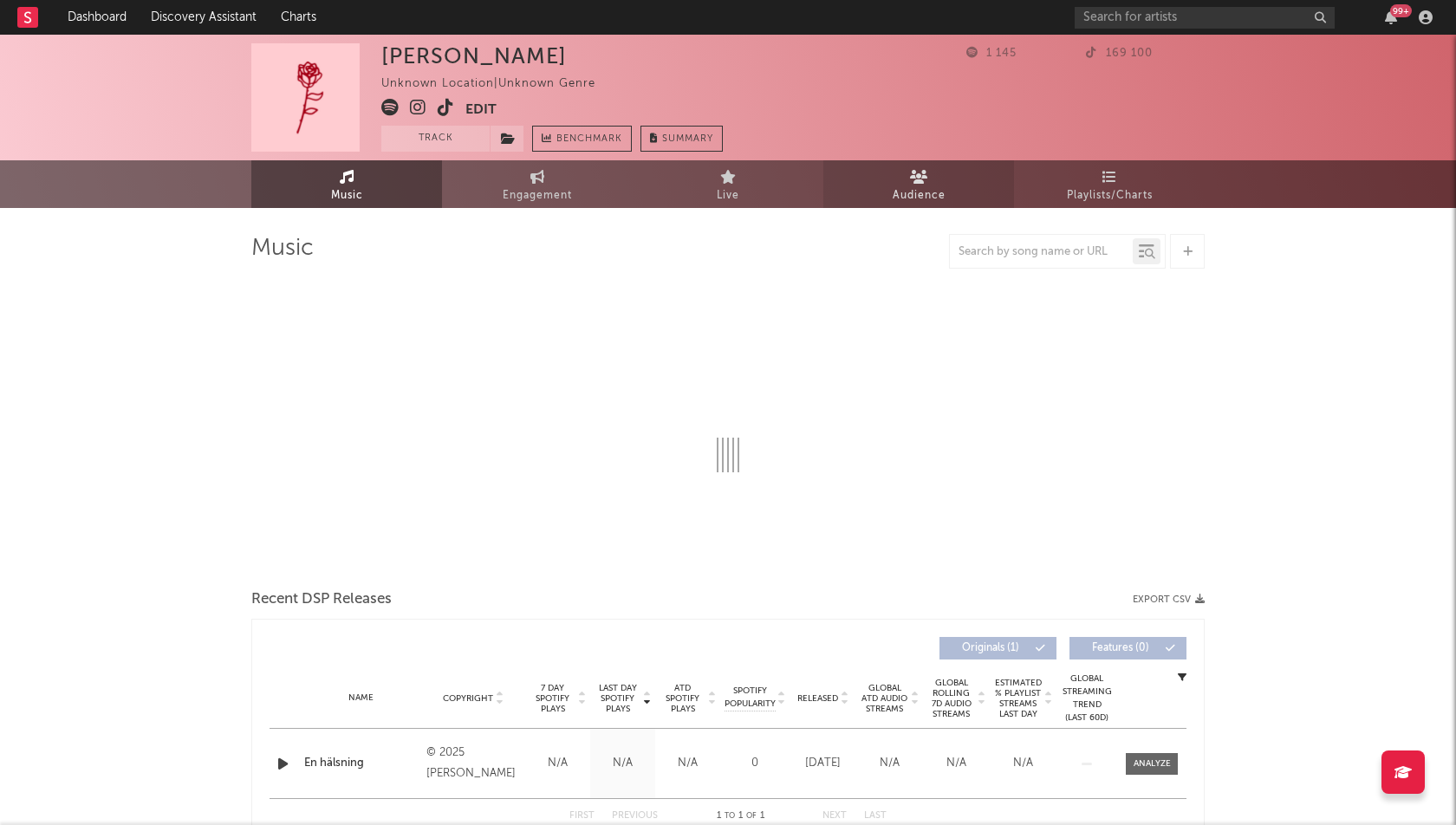
select select "1w"
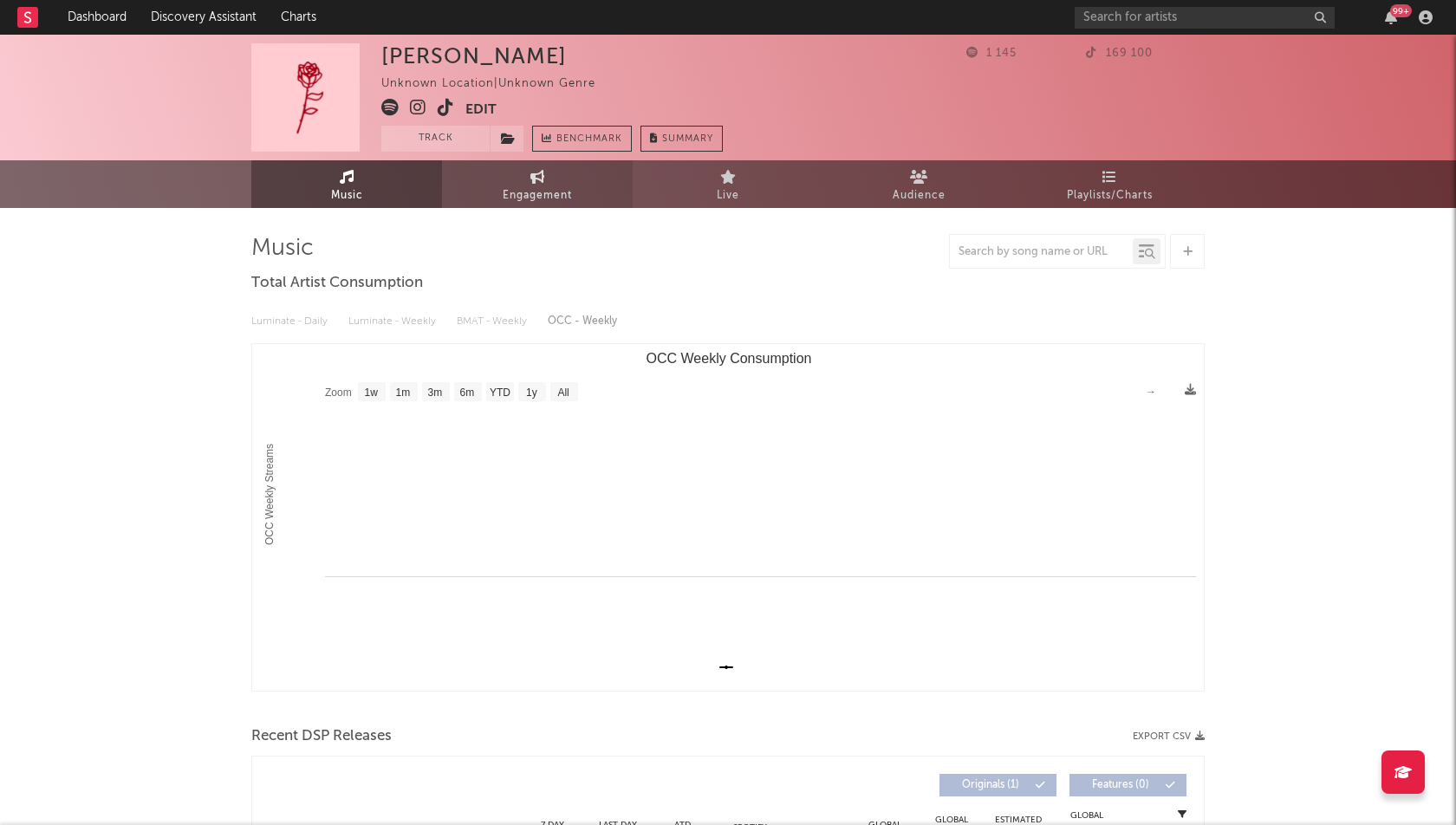
click at [526, 196] on span "Engagement" at bounding box center [537, 196] width 70 height 21
select select "1w"
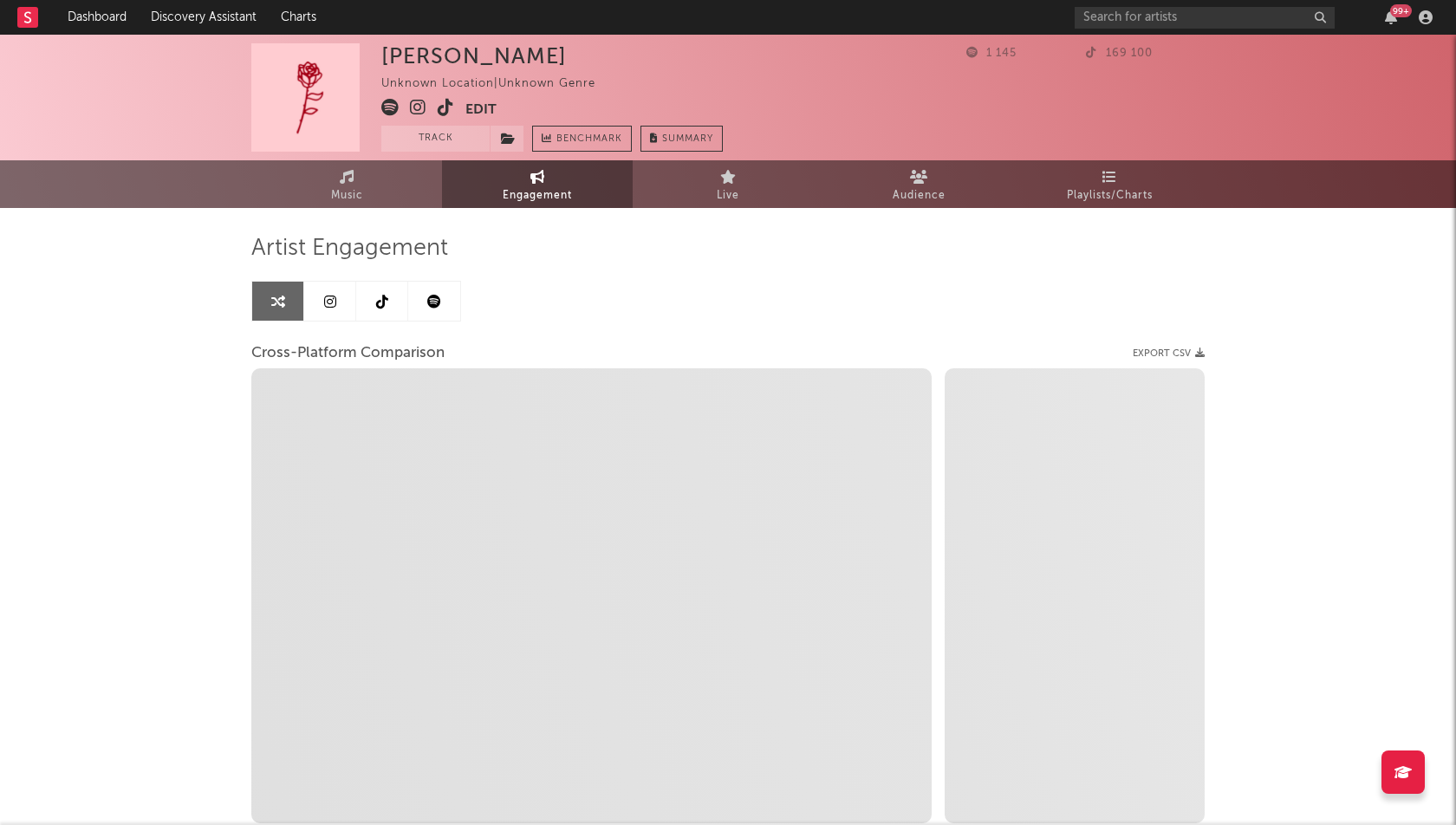
select select "1m"
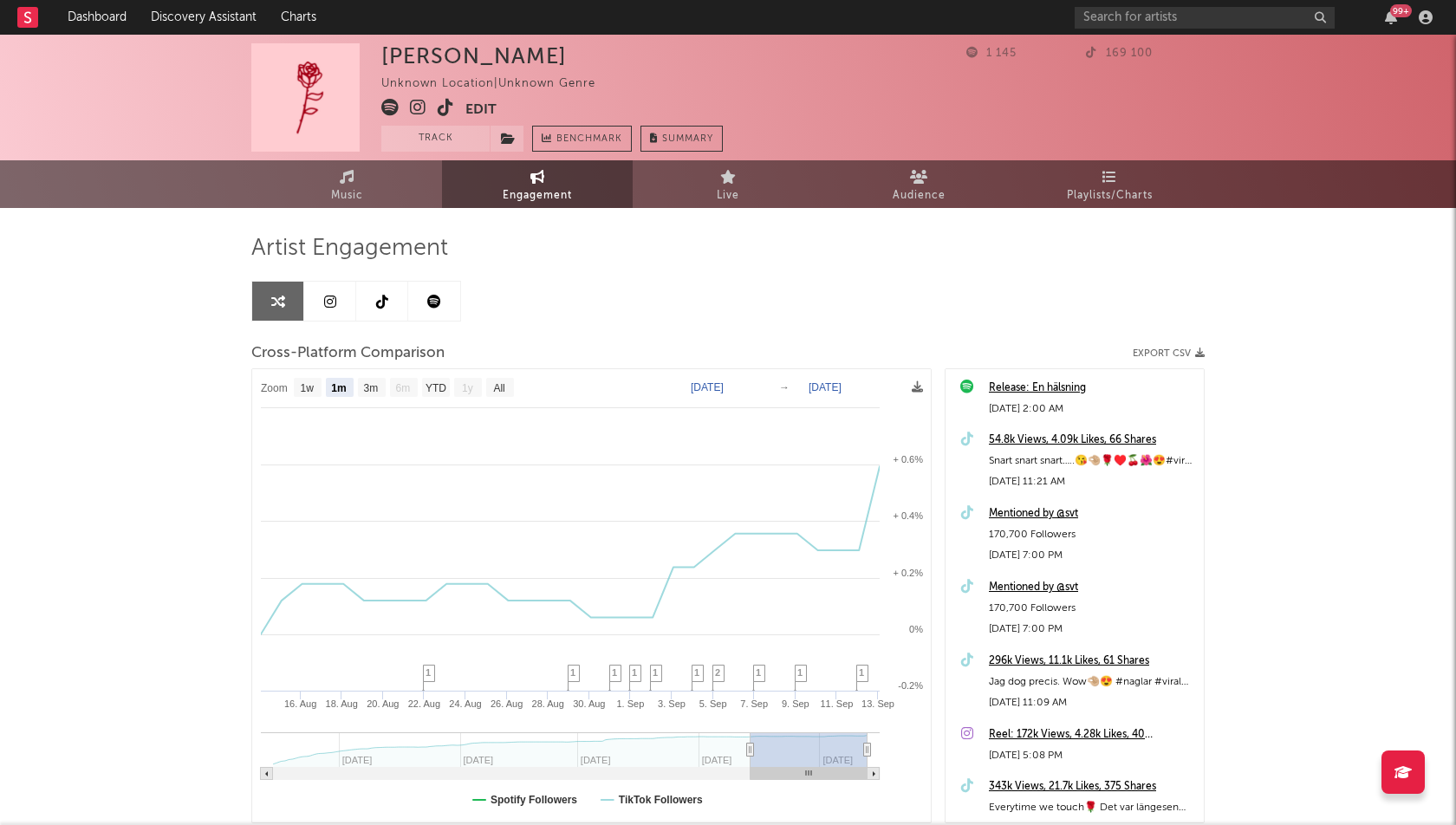
click at [478, 98] on div "FELICIA Unknown Location | Unknown Genre Edit Track Benchmark Summary" at bounding box center [552, 97] width 342 height 109
click at [480, 103] on button "Edit" at bounding box center [481, 110] width 31 height 22
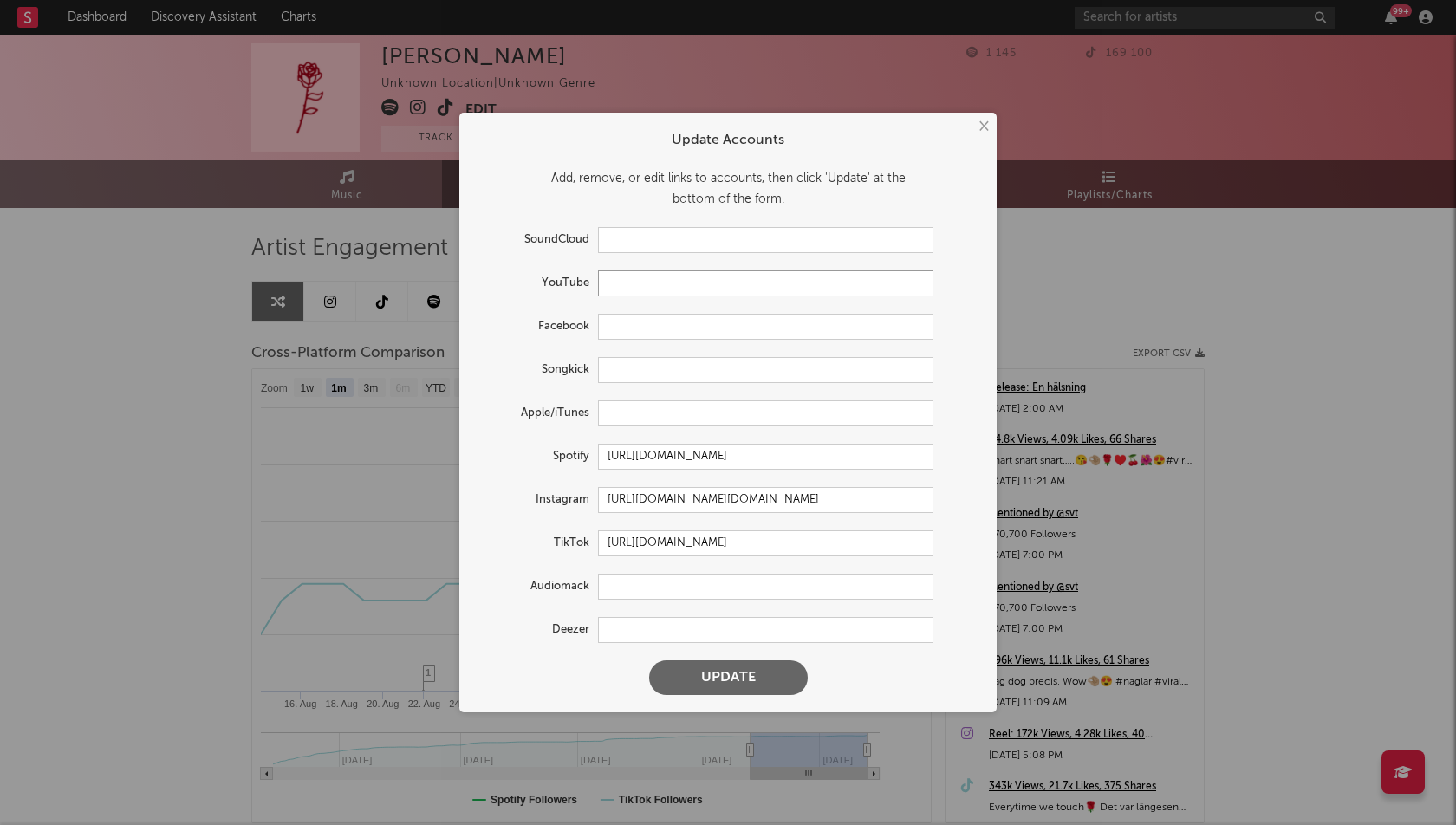
click at [646, 282] on input "text" at bounding box center [766, 283] width 336 height 26
paste input "https://www.youtube.com/@Feliciaofficialmusic"
type input "https://www.youtube.com/@Feliciaofficialmusic"
click at [718, 680] on button "Update" at bounding box center [728, 678] width 158 height 35
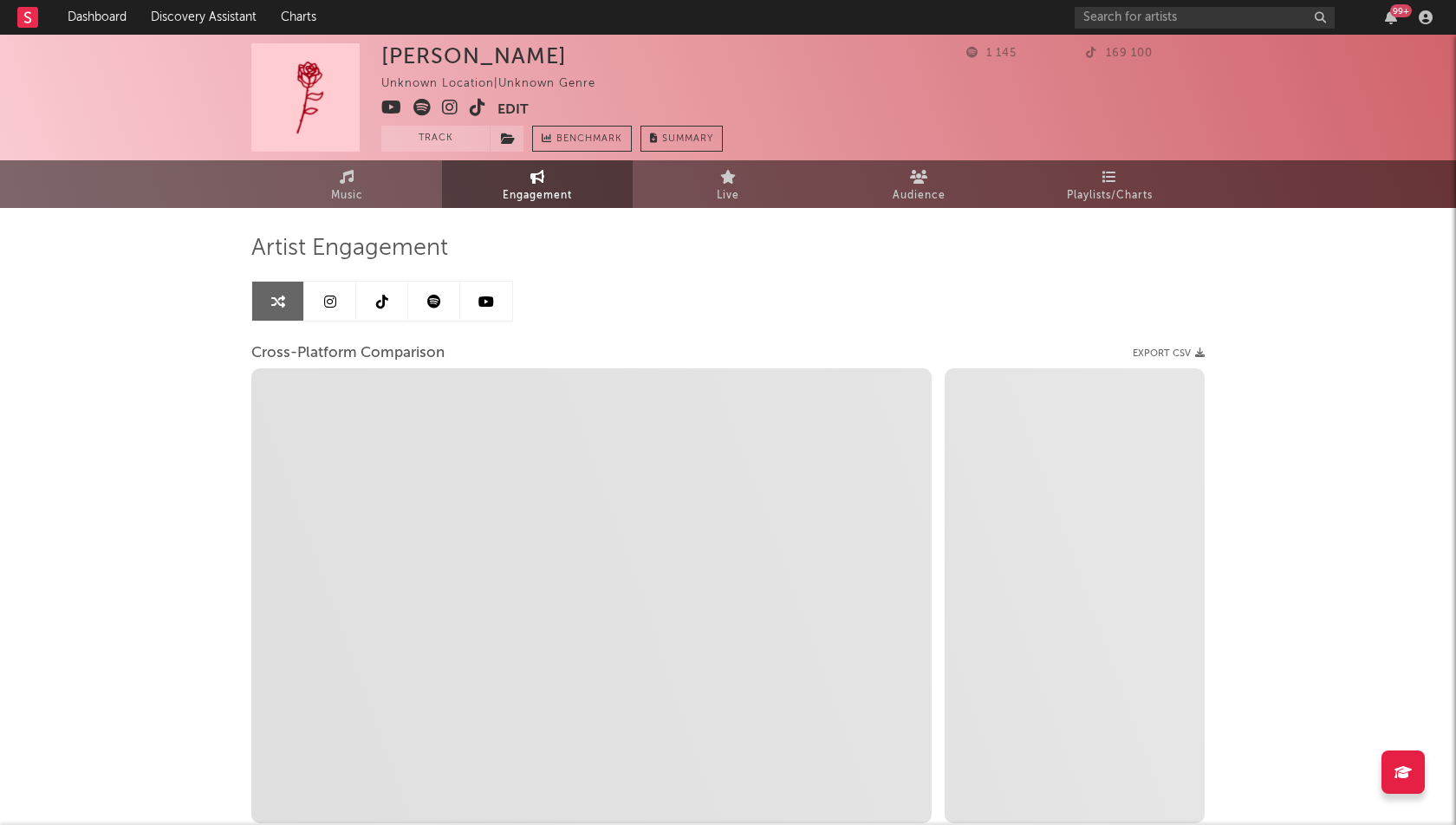
select select "1w"
select select "1m"
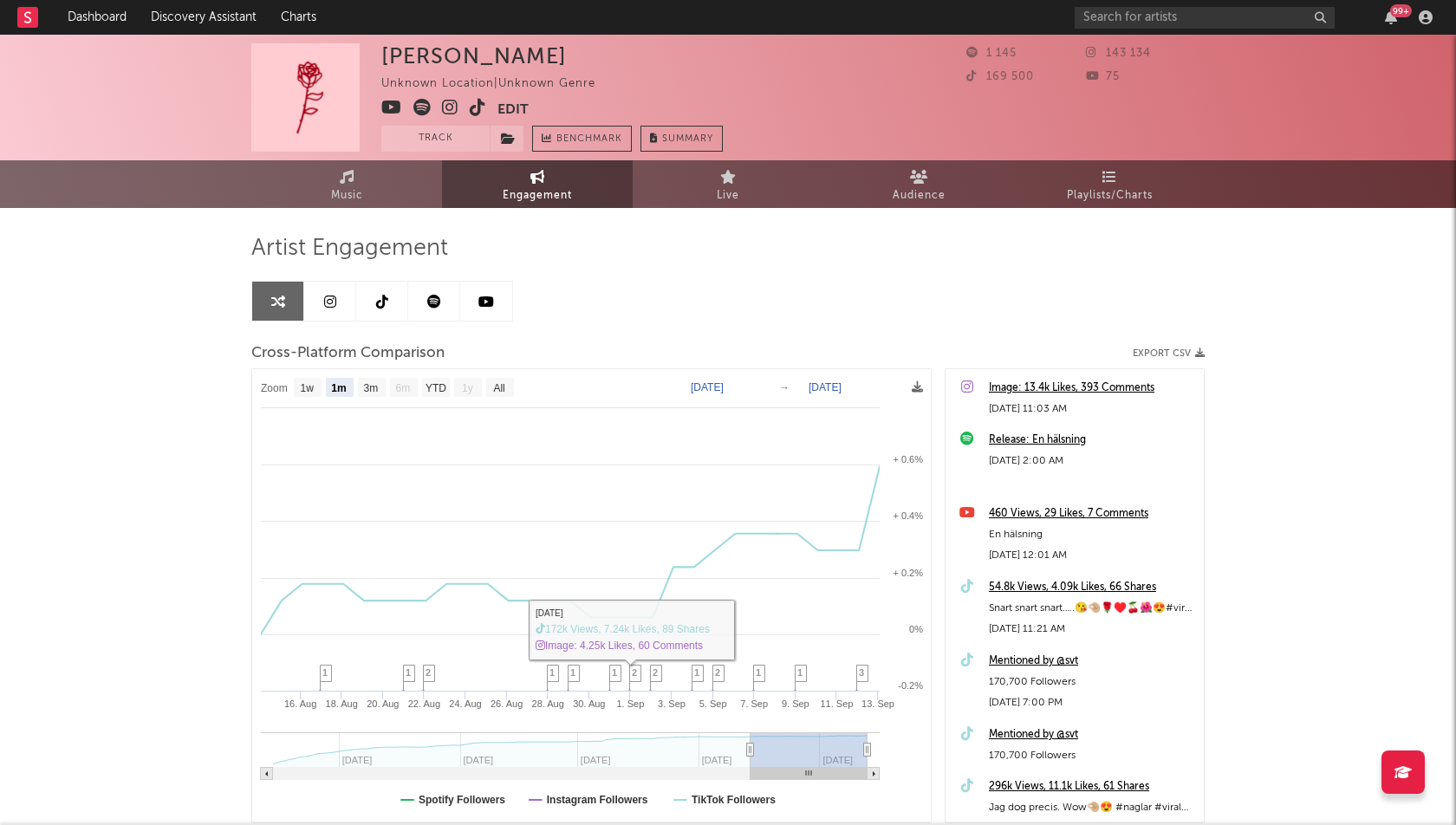
click at [79, 265] on div "FELICIA Unknown Location | Unknown Genre Edit Track Benchmark Summary 1 145 143…" at bounding box center [728, 489] width 1456 height 910
